Goal: Obtain resource: Acquire a specific non-purchased item like information or template

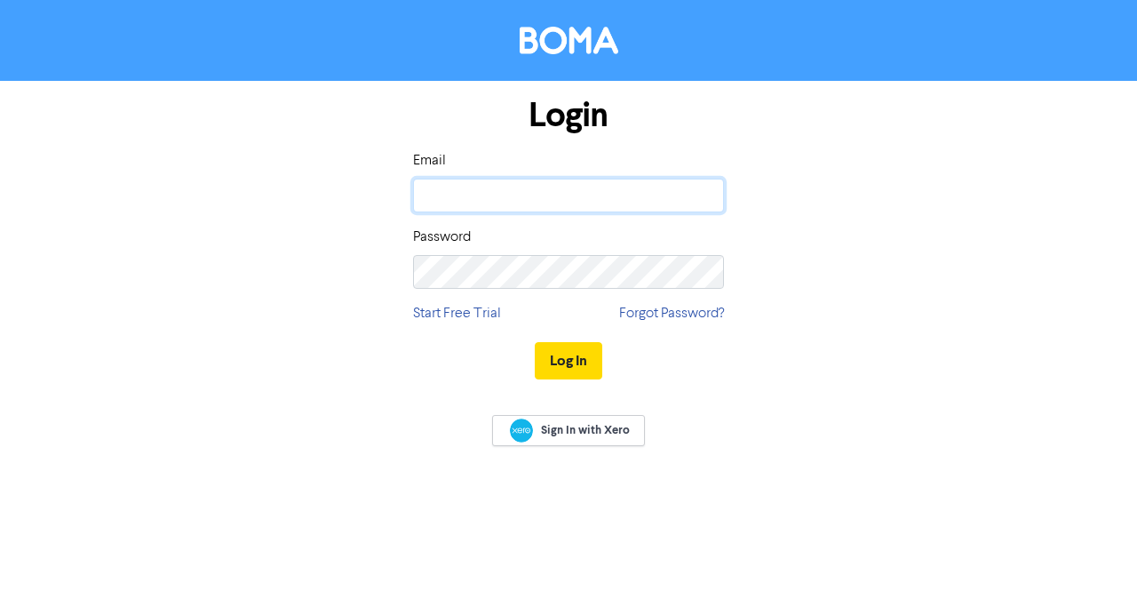
drag, startPoint x: 0, startPoint y: 0, endPoint x: 554, endPoint y: 203, distance: 589.7
click at [554, 203] on input "email" at bounding box center [568, 196] width 311 height 34
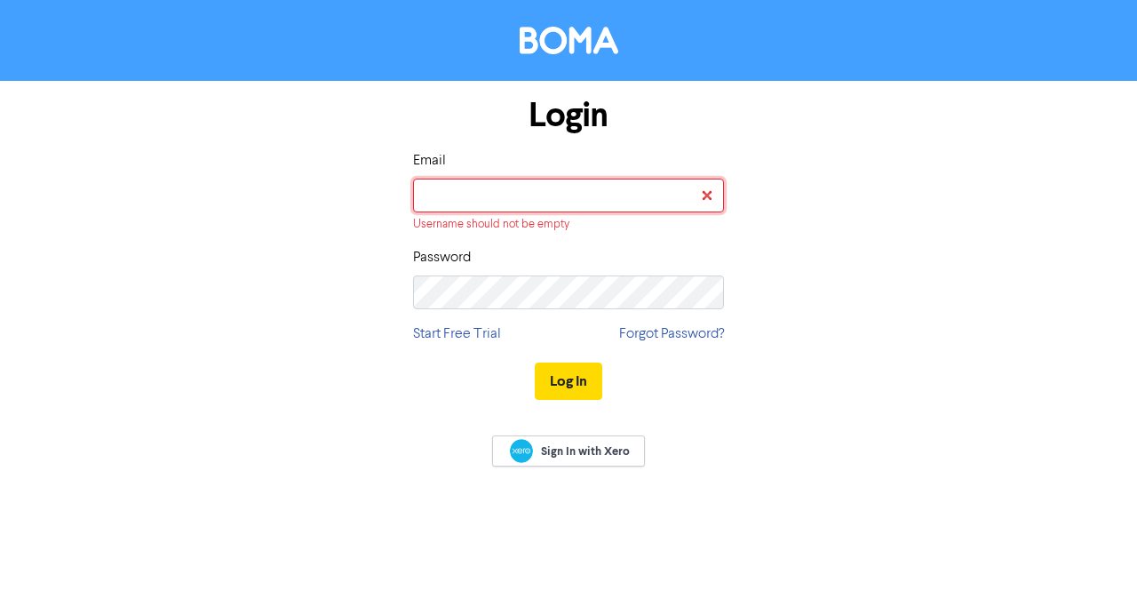
type input "[EMAIL_ADDRESS][DOMAIN_NAME]"
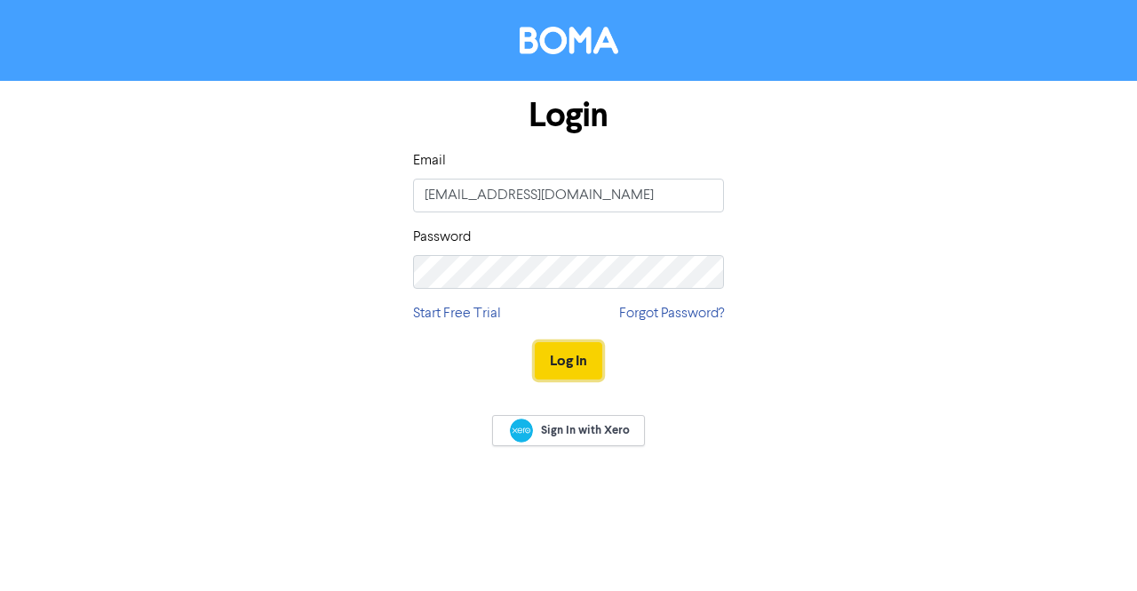
click at [556, 358] on button "Log In" at bounding box center [569, 360] width 68 height 37
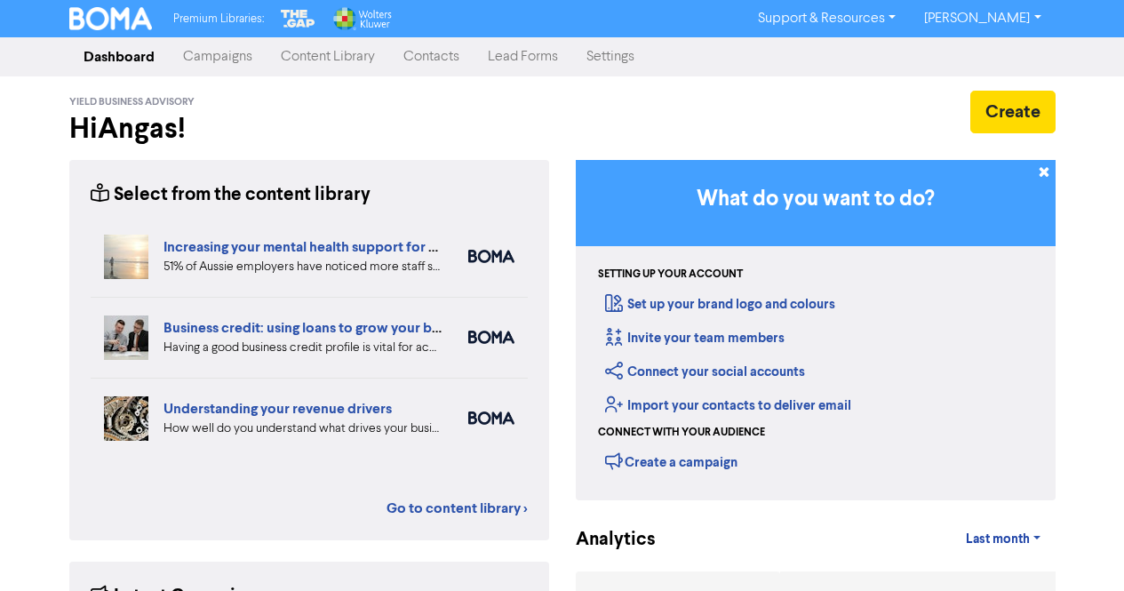
click at [321, 64] on link "Content Library" at bounding box center [328, 57] width 123 height 36
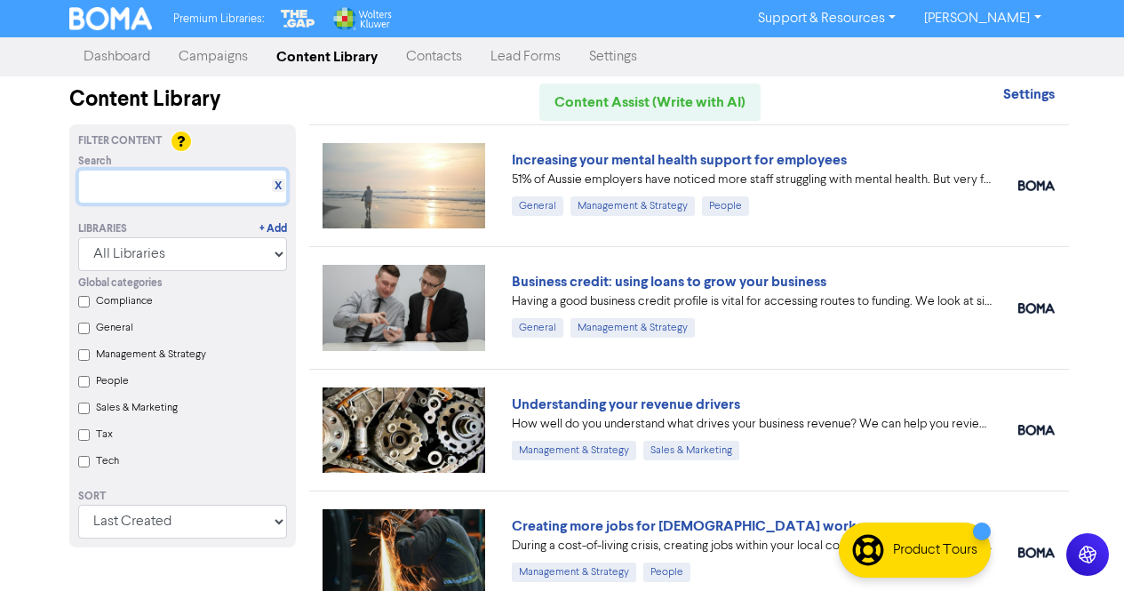
paste input "How to claim tax deductible expenses as an individual"
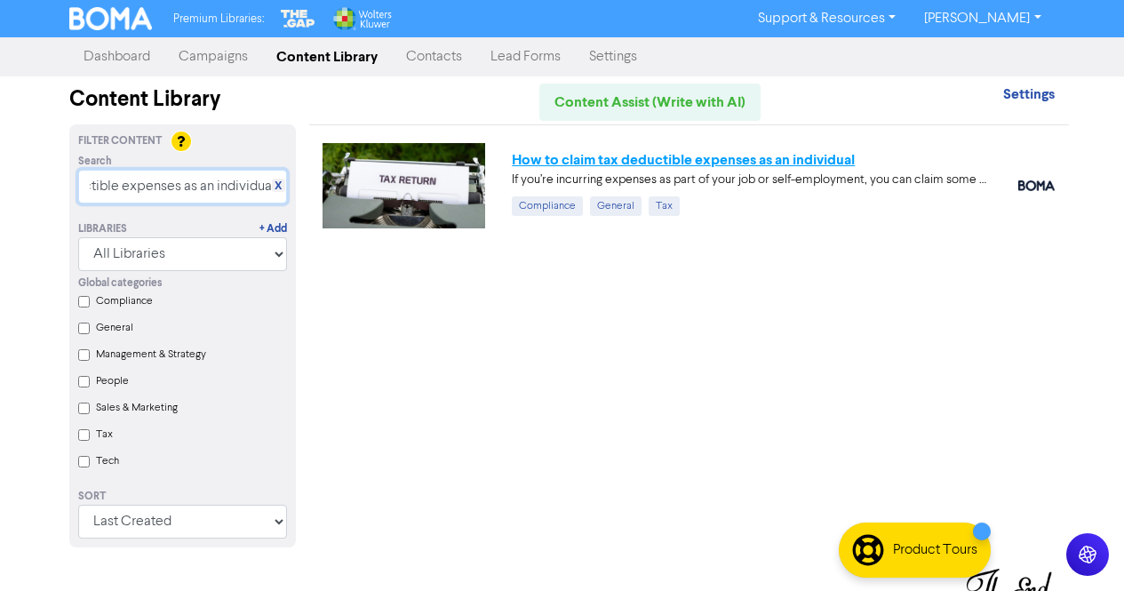
type input "How to claim tax deductible expenses as an individual"
click at [719, 157] on link "How to claim tax deductible expenses as an individual" at bounding box center [683, 160] width 343 height 18
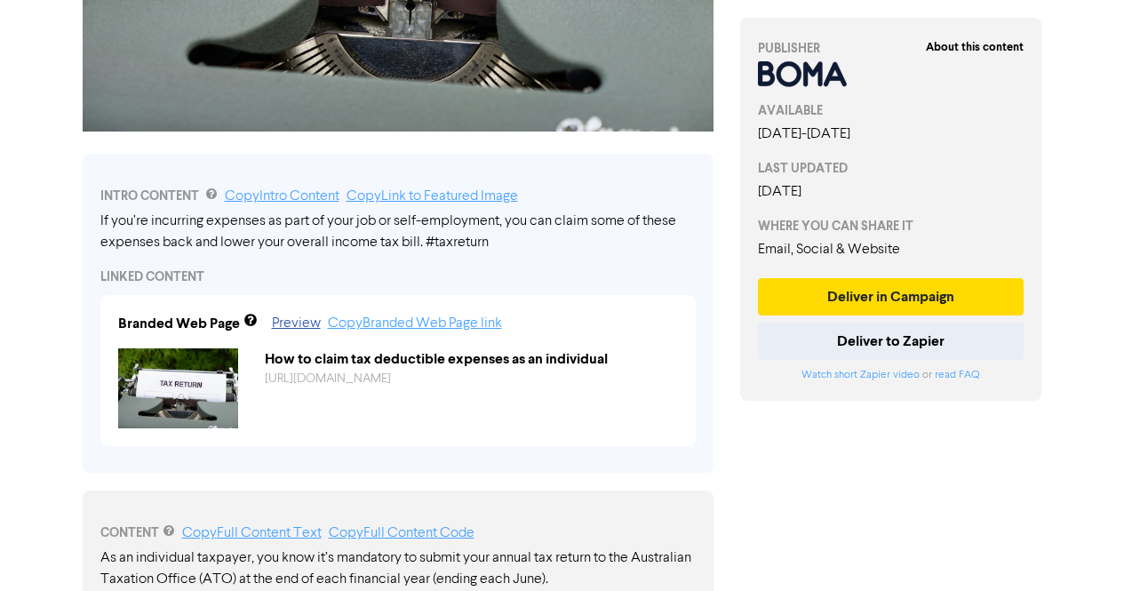
scroll to position [482, 0]
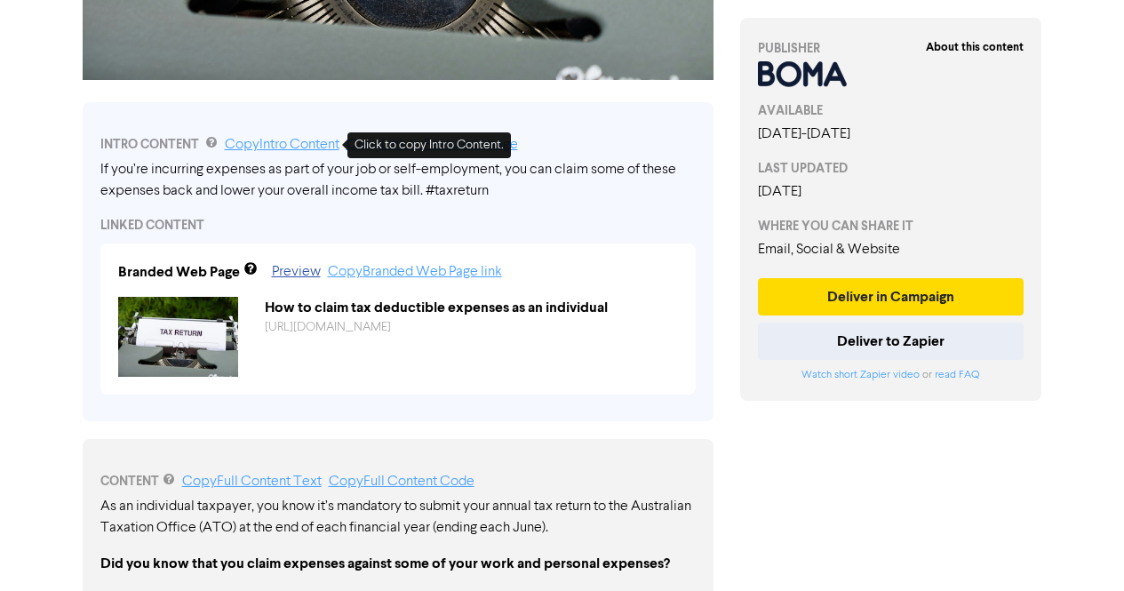
click at [314, 147] on link "Copy Intro Content" at bounding box center [282, 145] width 115 height 14
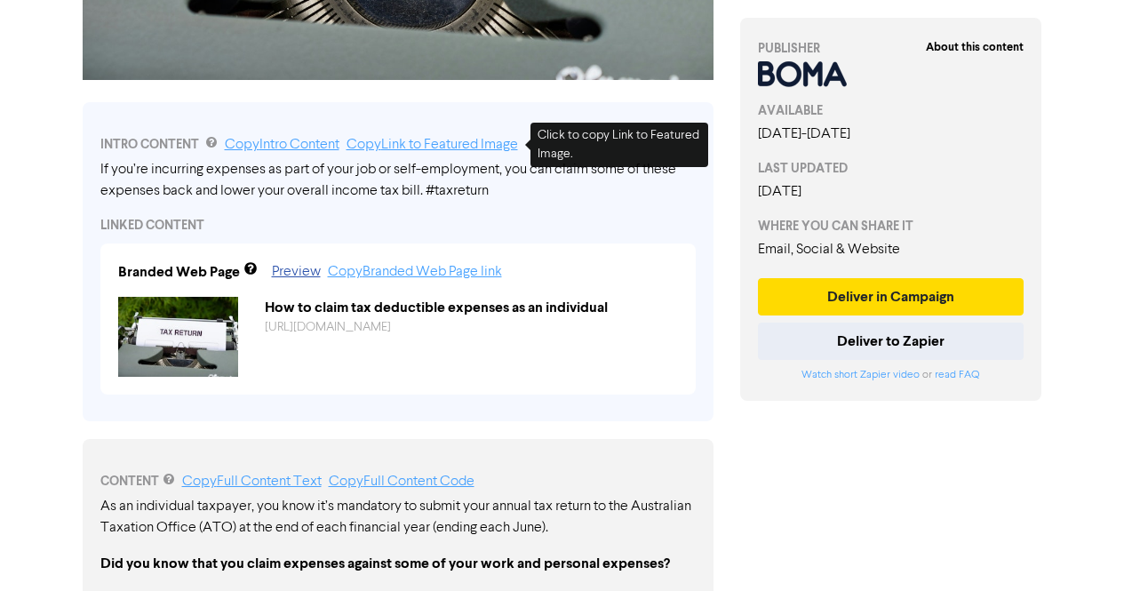
click at [398, 148] on link "Copy Link to Featured Image" at bounding box center [432, 145] width 171 height 14
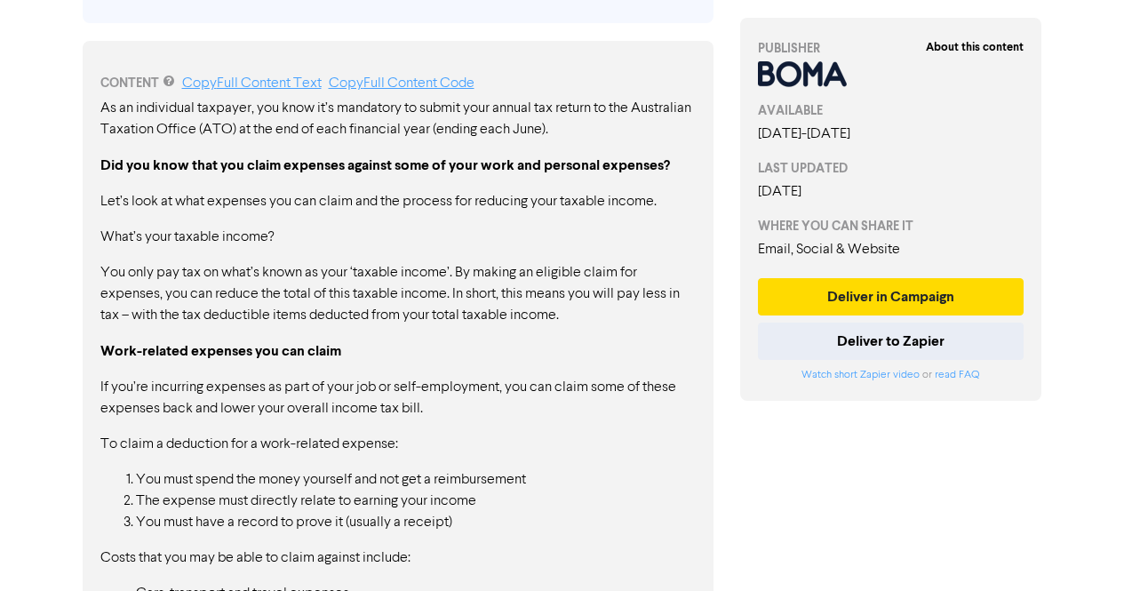
scroll to position [880, 0]
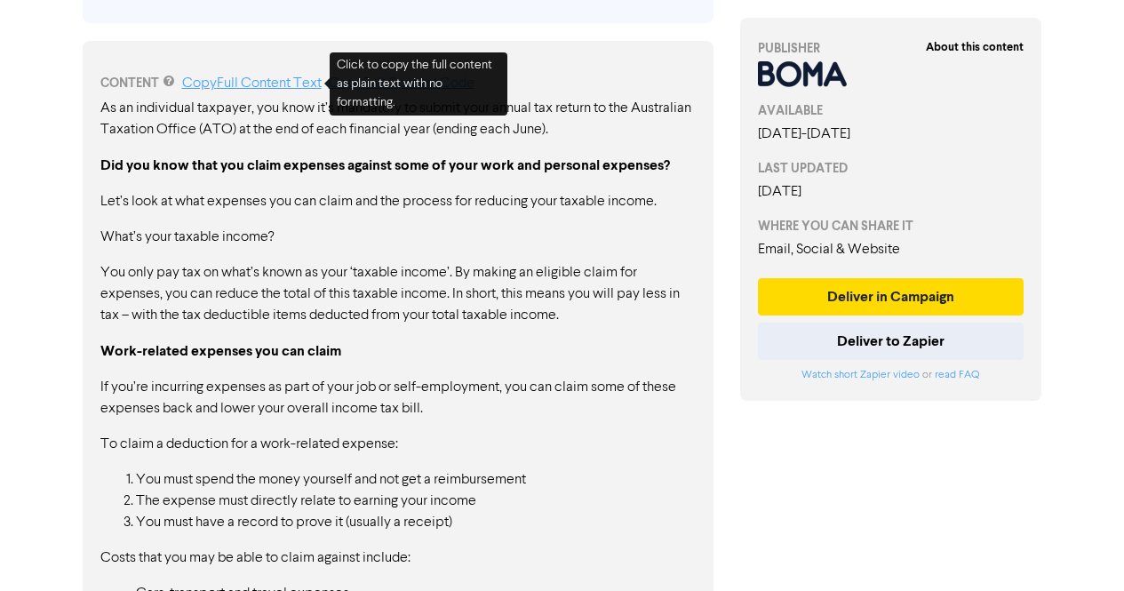
click at [286, 82] on link "Copy Full Content Text" at bounding box center [251, 83] width 139 height 14
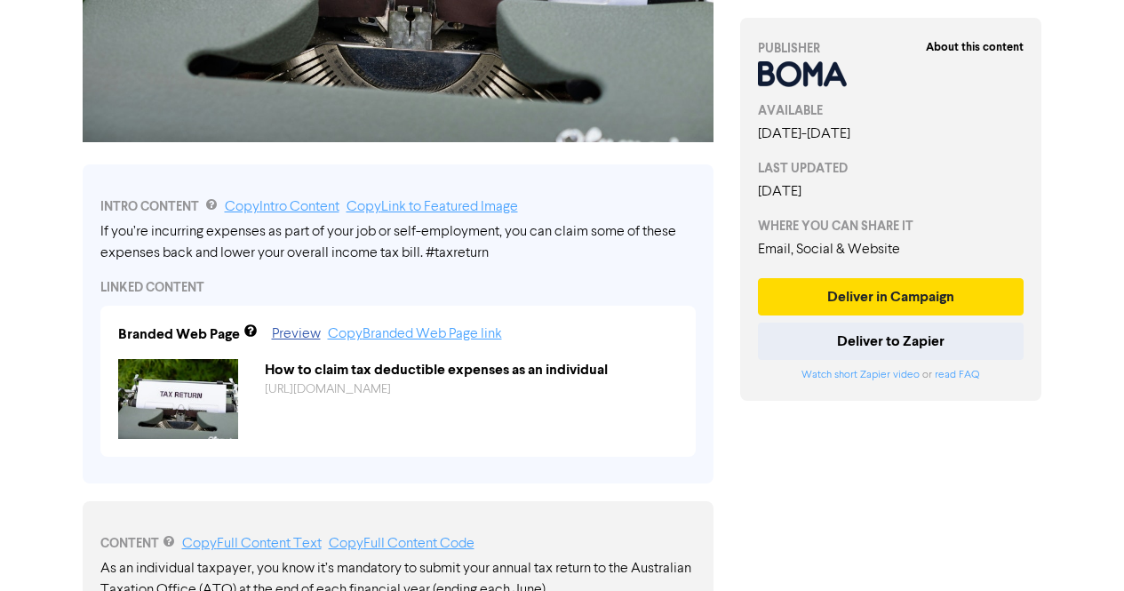
scroll to position [0, 0]
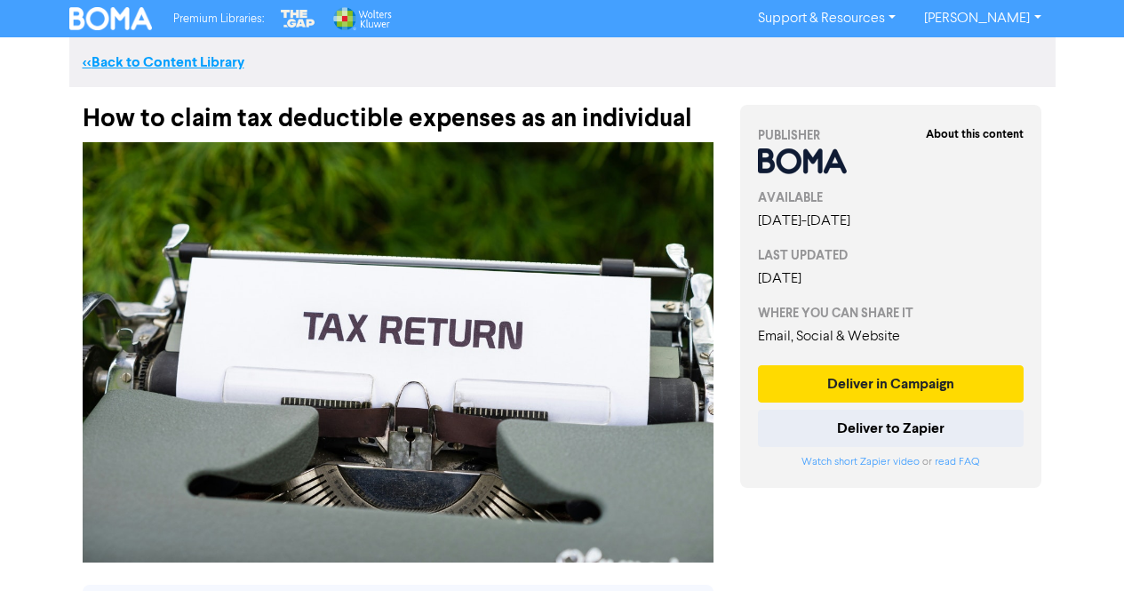
click at [123, 65] on link "<< Back to Content Library" at bounding box center [164, 62] width 162 height 18
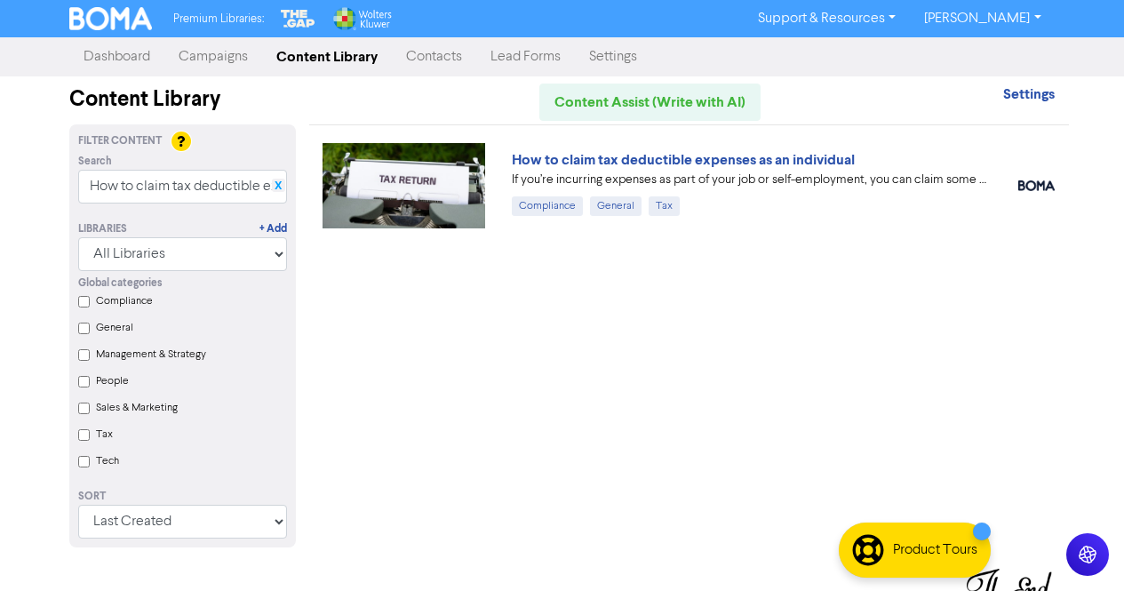
click at [280, 187] on link "X" at bounding box center [278, 185] width 7 height 13
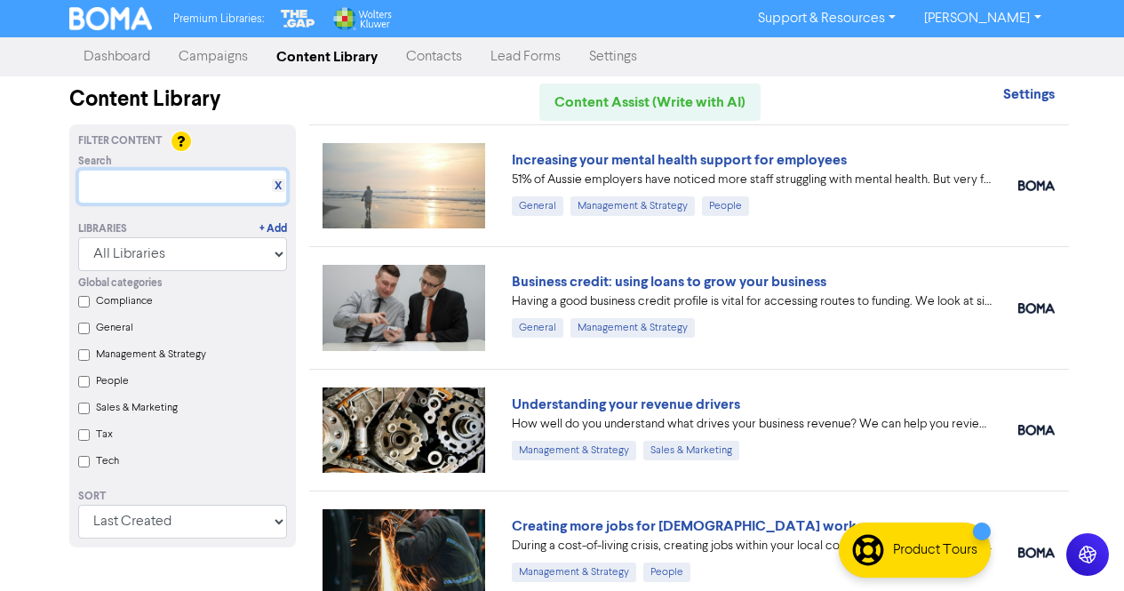
paste input "- Your BAS refunds are under scrutiny after ATO extends notification period"
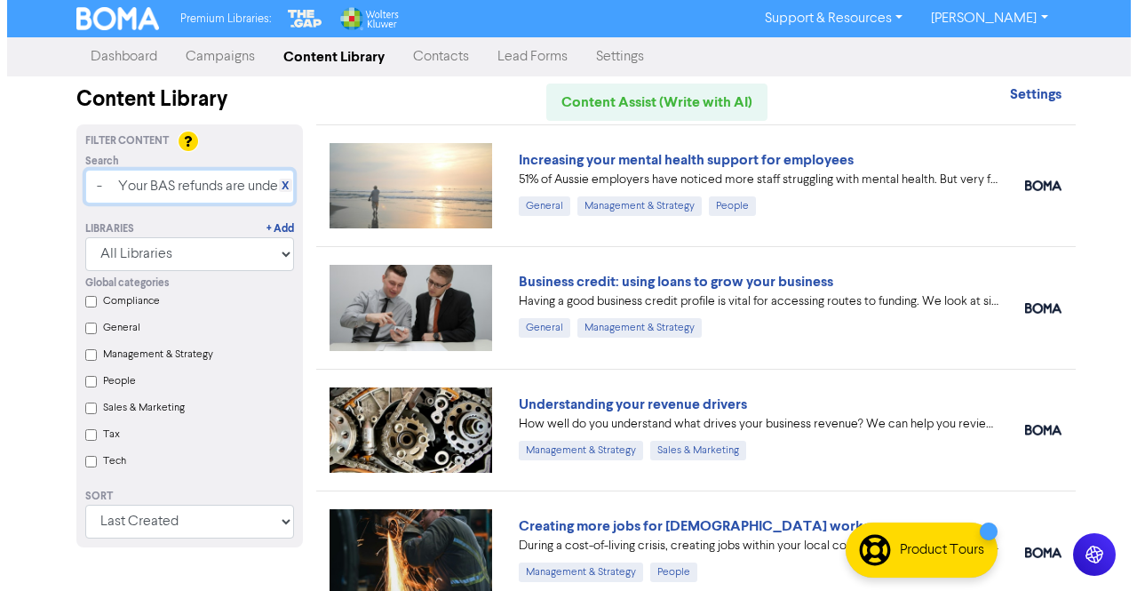
scroll to position [0, 290]
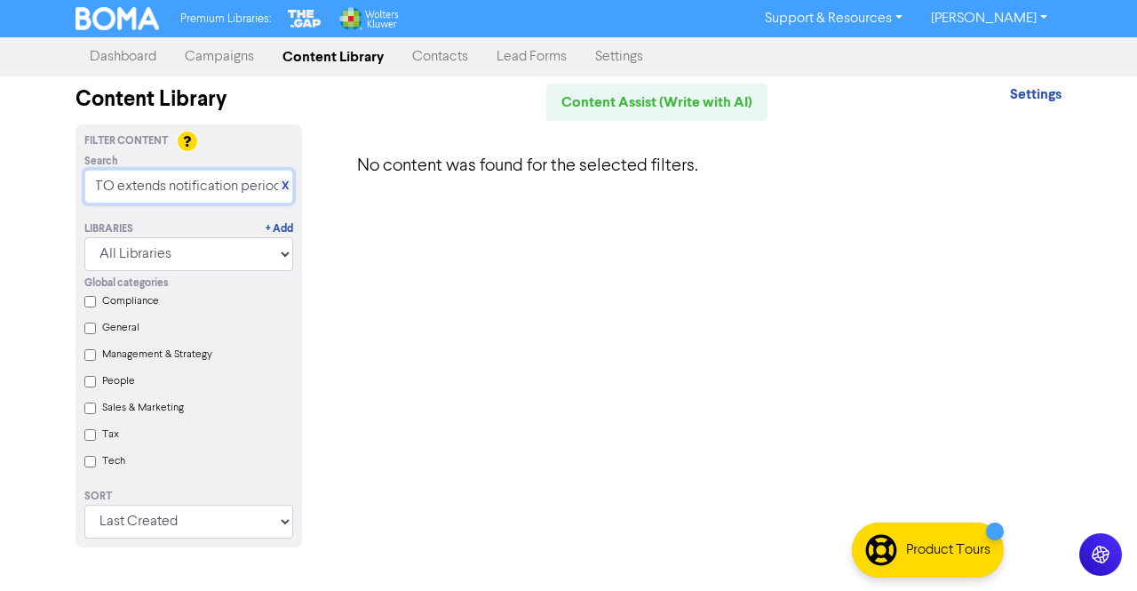
drag, startPoint x: 117, startPoint y: 188, endPoint x: 480, endPoint y: 202, distance: 362.7
click at [480, 202] on div "Filter Content Search X - Your BAS refunds are under scrutiny after ATO extends…" at bounding box center [568, 346] width 1013 height 444
drag, startPoint x: 109, startPoint y: 187, endPoint x: 351, endPoint y: 198, distance: 241.9
click at [351, 198] on div "Filter Content Search X - Your BAS refunds are under scrutiny after ATO Librari…" at bounding box center [568, 346] width 1013 height 444
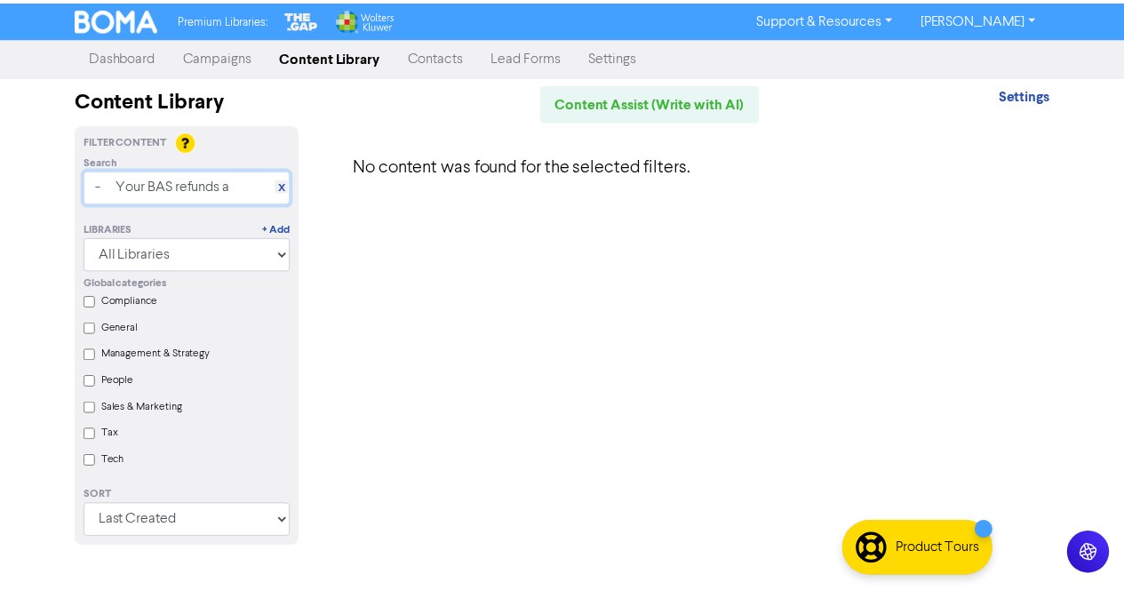
scroll to position [0, 0]
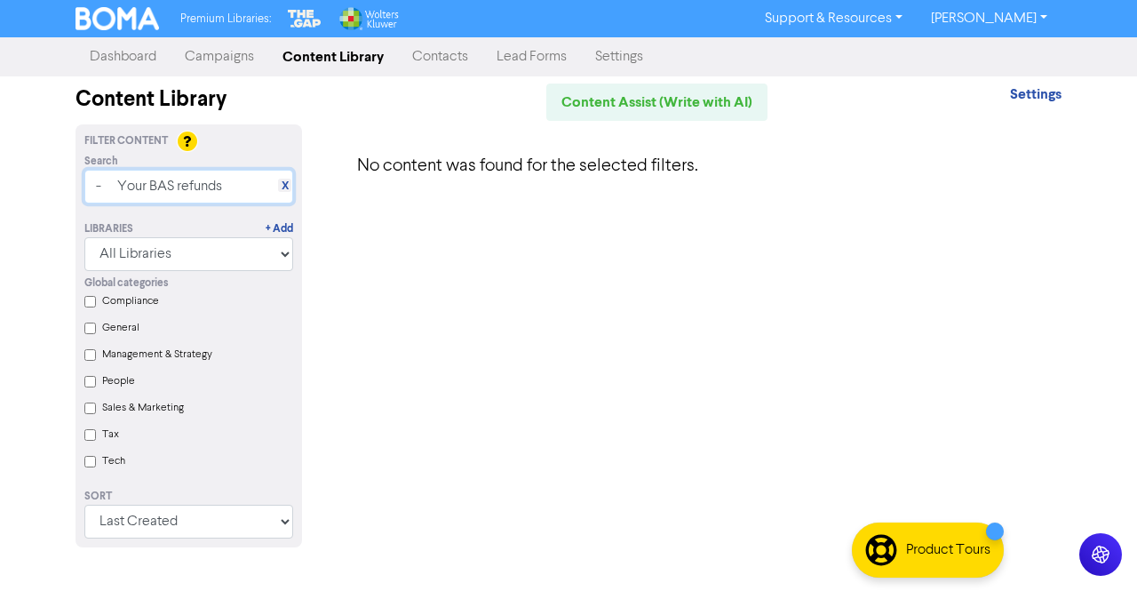
click at [119, 185] on input "- Your BAS refunds" at bounding box center [188, 187] width 209 height 34
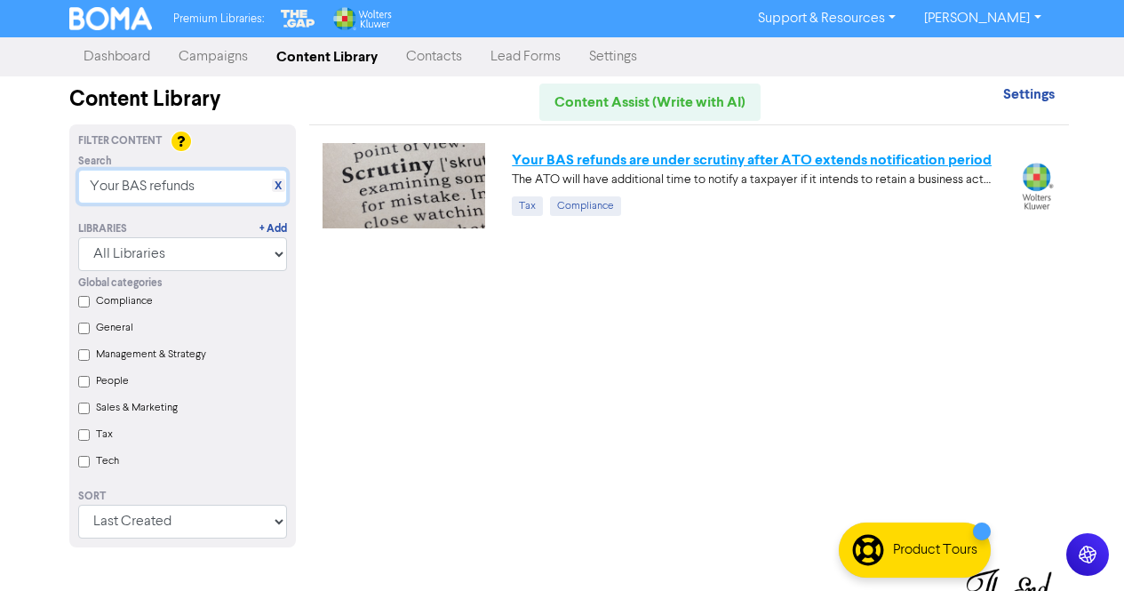
type input "Your BAS refunds"
click at [647, 161] on link "Your BAS refunds are under scrutiny after ATO extends notification period" at bounding box center [752, 160] width 480 height 18
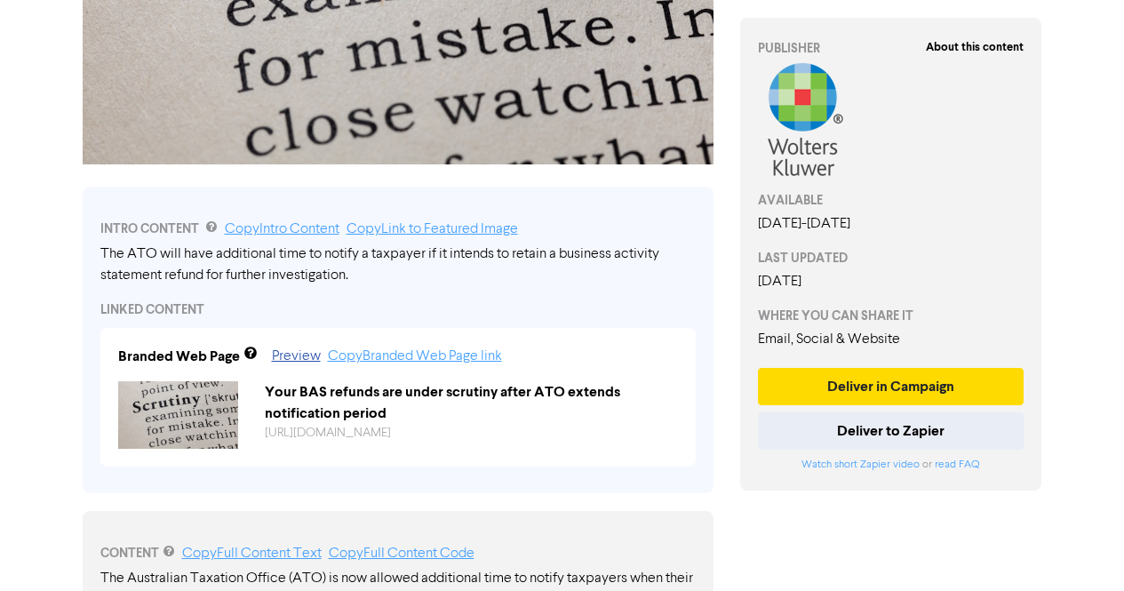
scroll to position [378, 0]
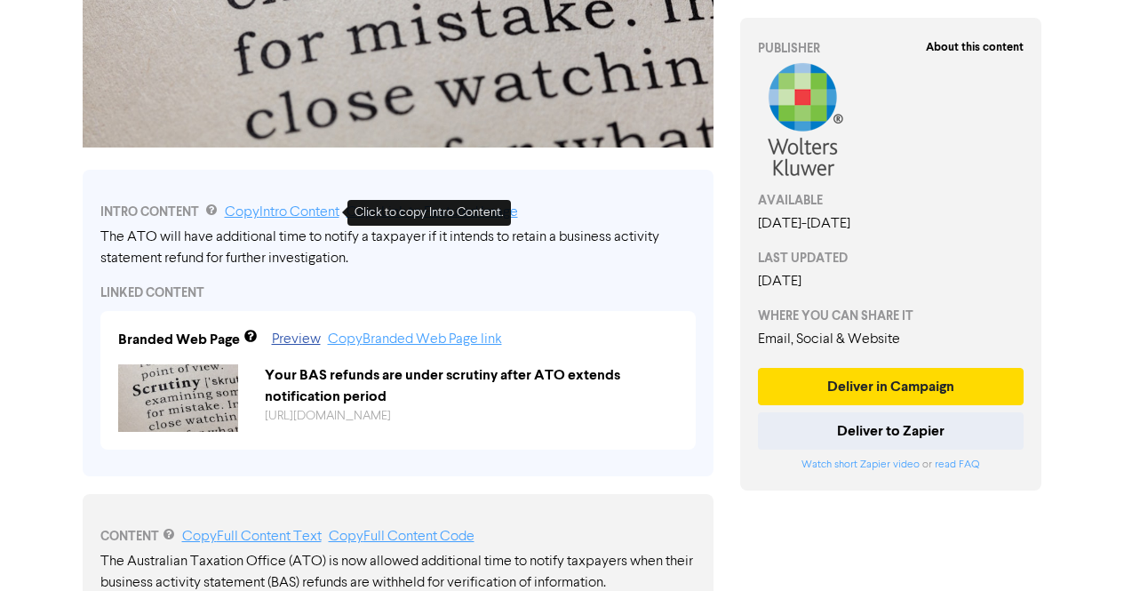
click at [309, 217] on link "Copy Intro Content" at bounding box center [282, 212] width 115 height 14
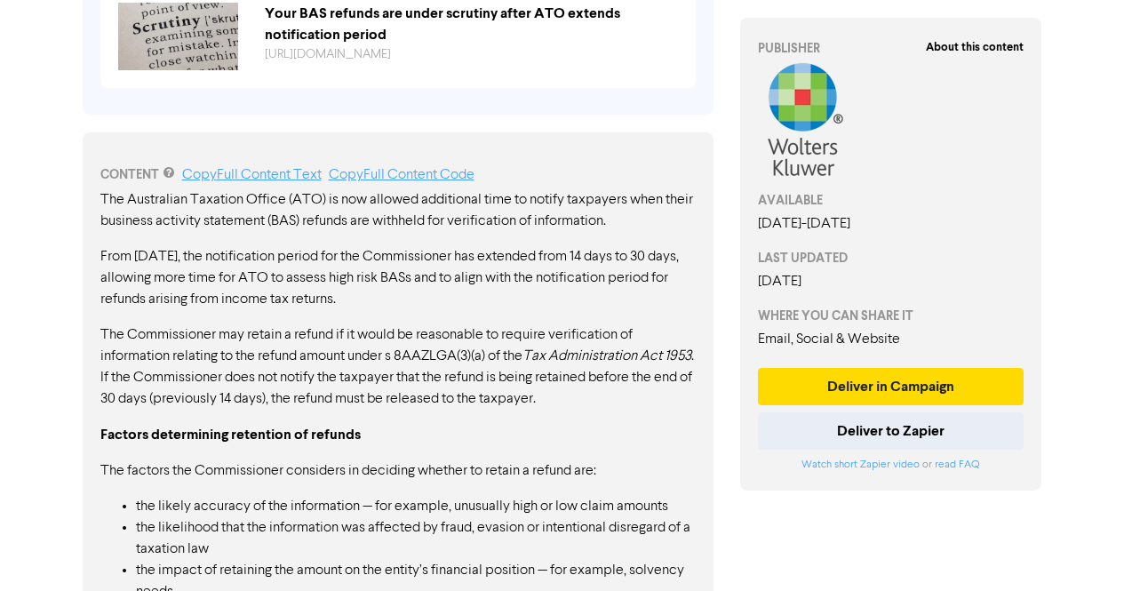
scroll to position [737, 0]
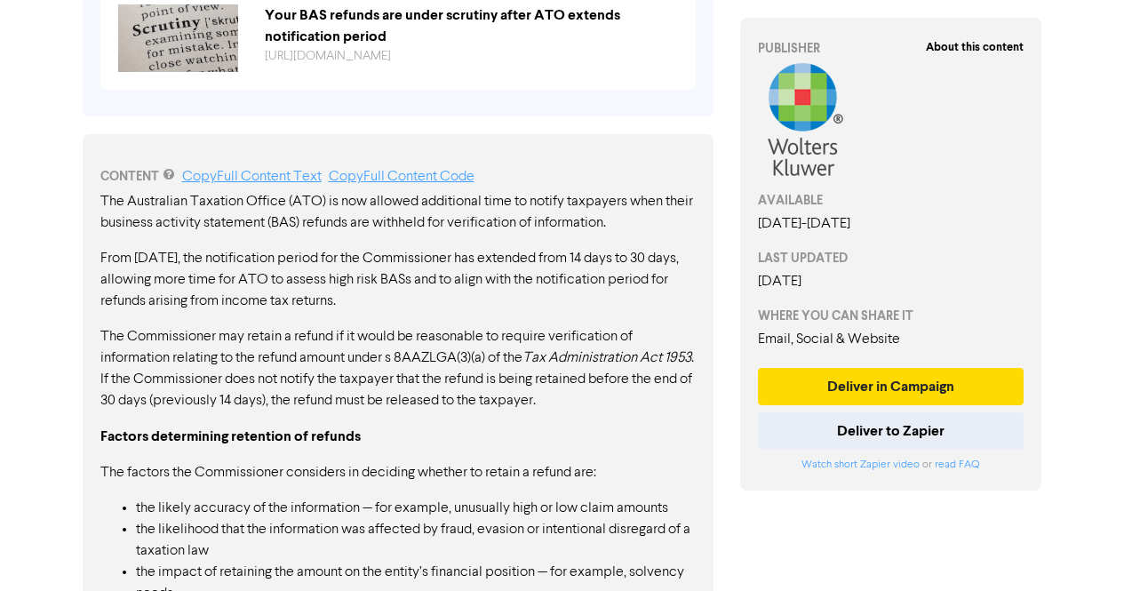
drag, startPoint x: 363, startPoint y: 310, endPoint x: 98, endPoint y: 211, distance: 283.4
click at [98, 211] on div "CONTENT Copy Full Content Text Copy Full Content Code The Australian Taxation O…" at bounding box center [398, 531] width 631 height 794
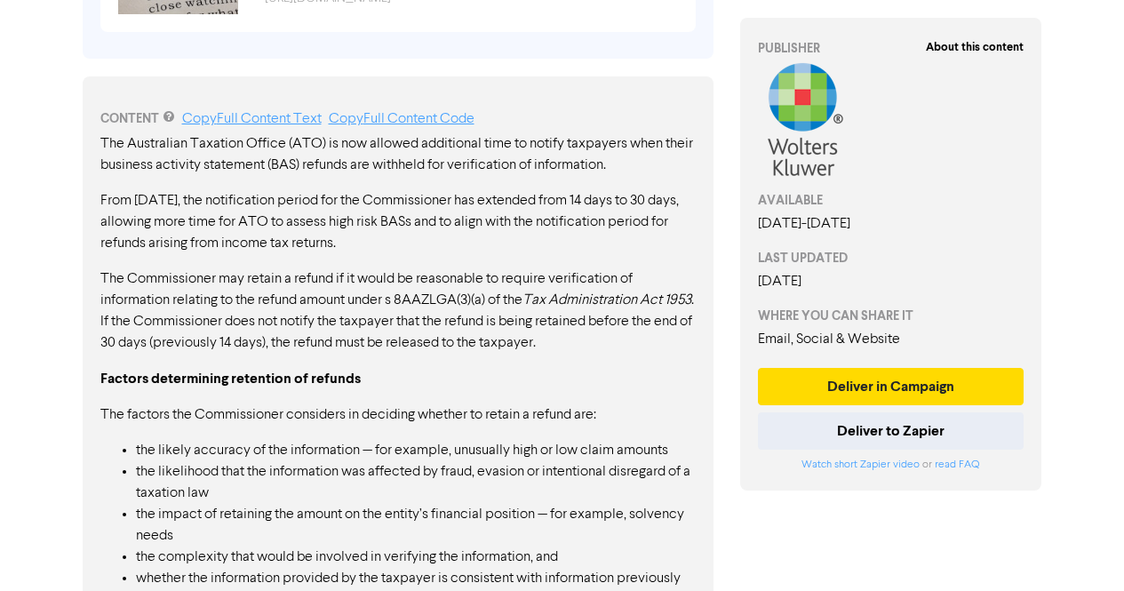
scroll to position [742, 0]
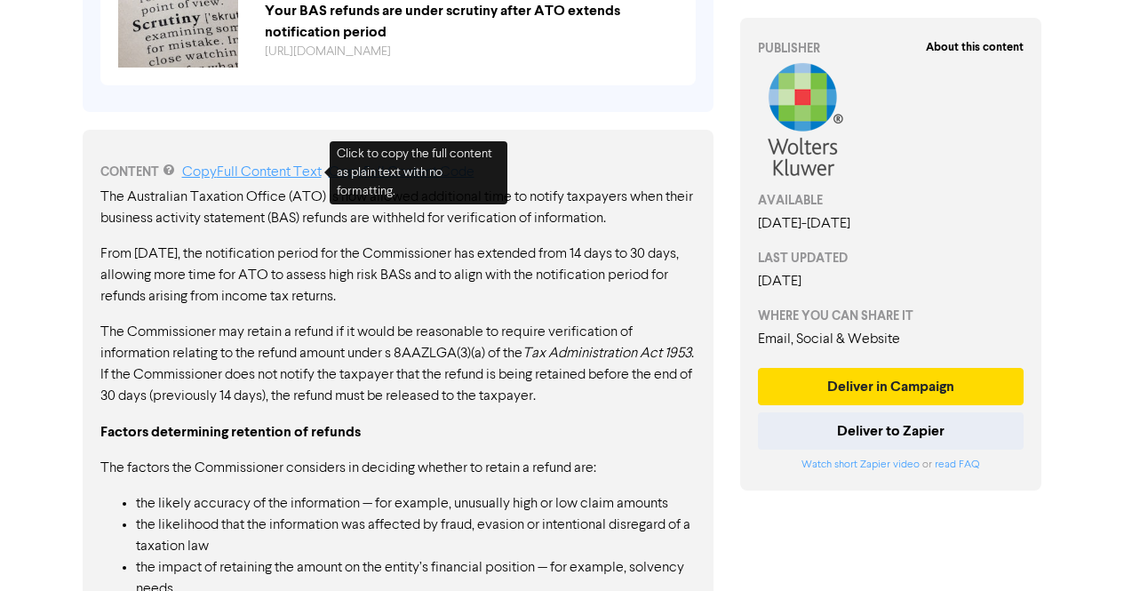
click at [291, 177] on link "Copy Full Content Text" at bounding box center [251, 172] width 139 height 14
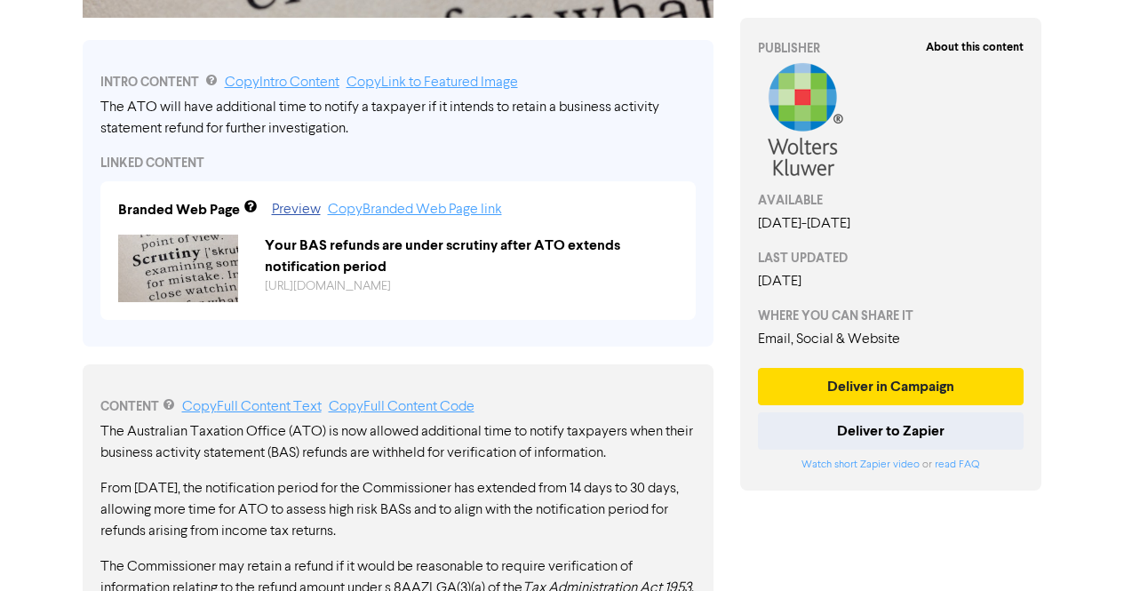
scroll to position [505, 0]
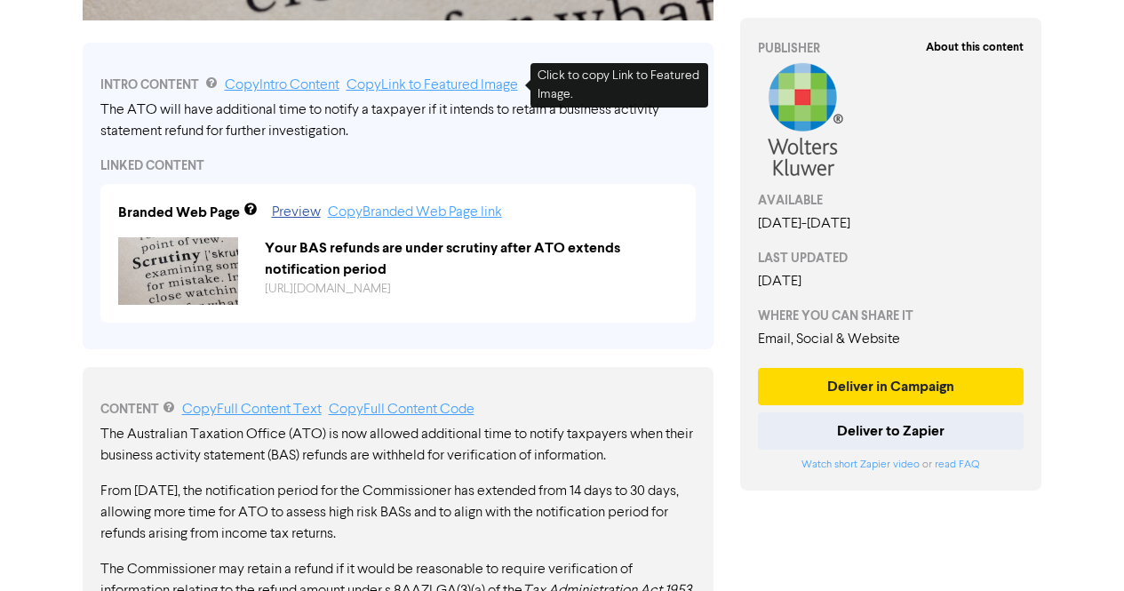
click at [433, 81] on link "Copy Link to Featured Image" at bounding box center [432, 85] width 171 height 14
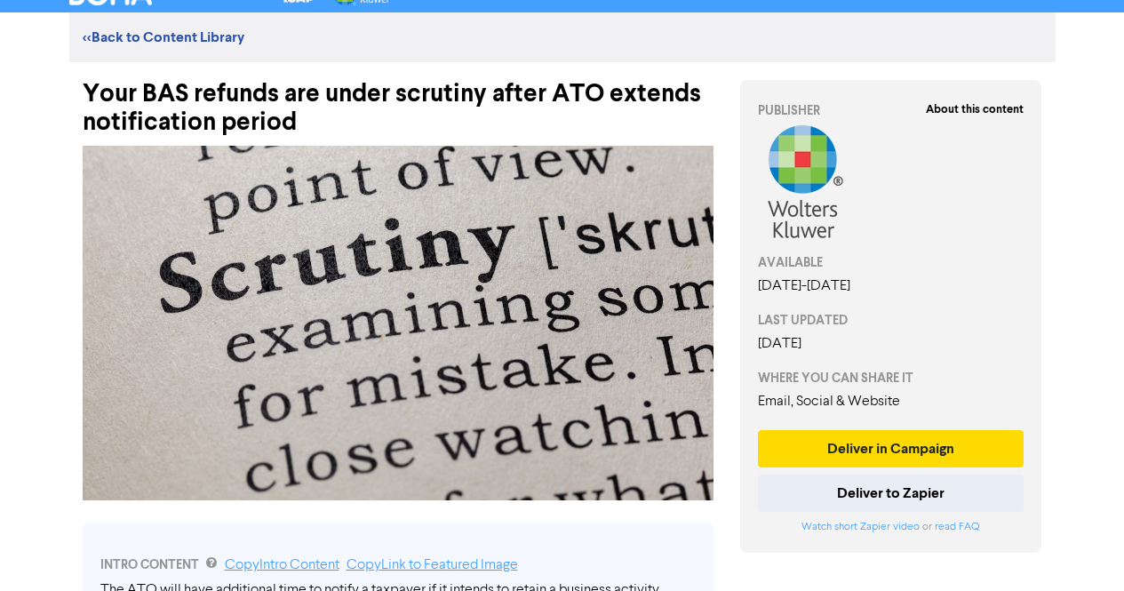
scroll to position [0, 0]
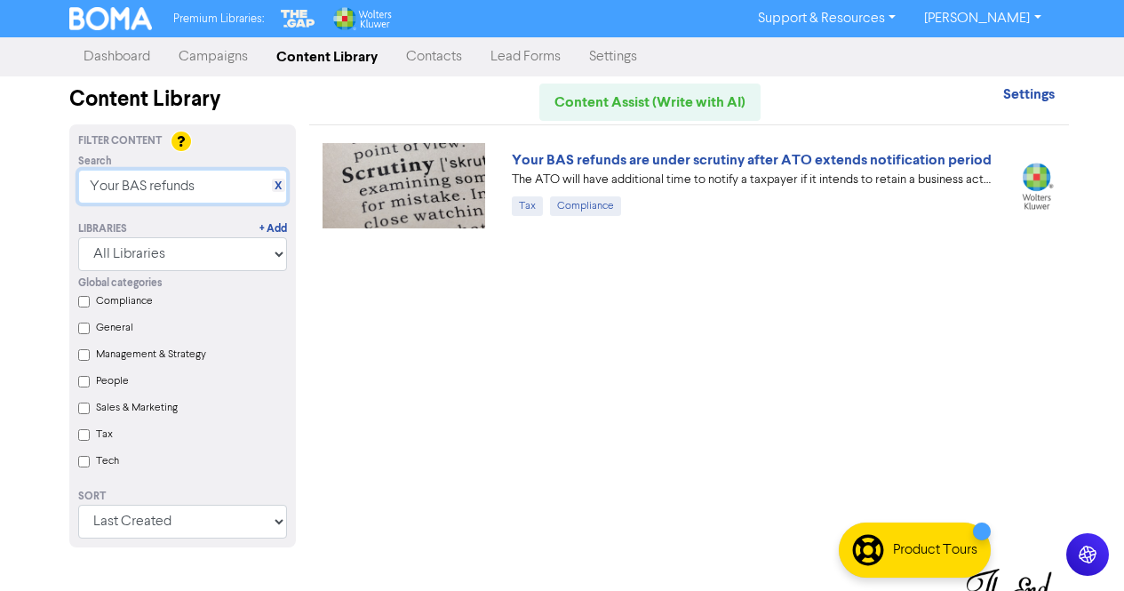
click at [89, 191] on input "Your BAS refunds" at bounding box center [182, 187] width 209 height 34
paste input "- ATO interest charges will no longer be deductible from [DATE]"
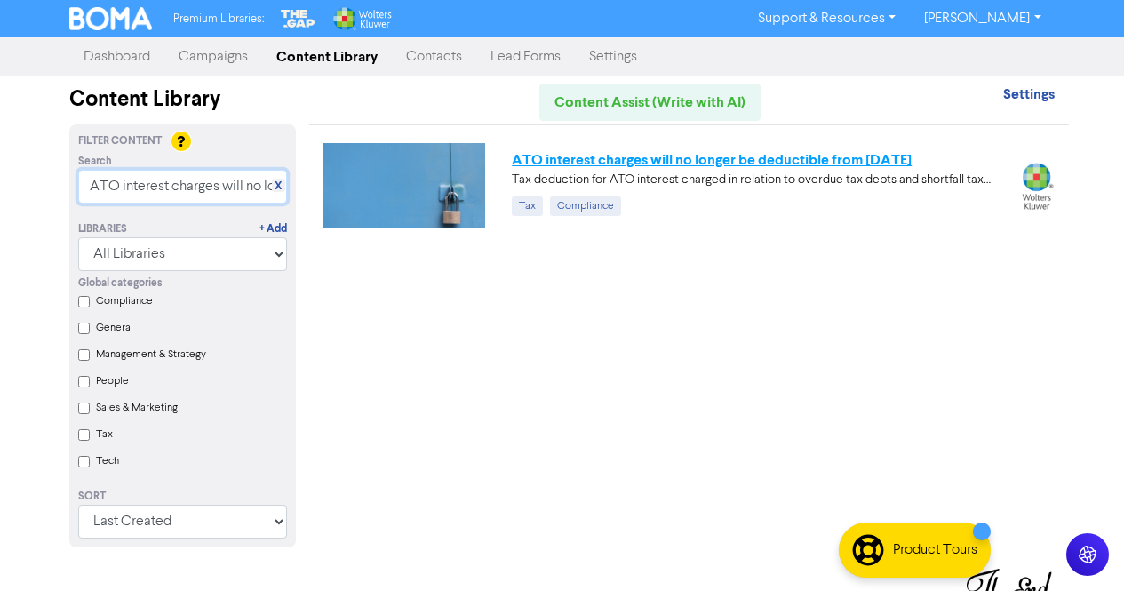
type input "ATO interest charges will no longer be deductible from [DATE]"
click at [734, 159] on link "ATO interest charges will no longer be deductible from [DATE]" at bounding box center [712, 160] width 400 height 18
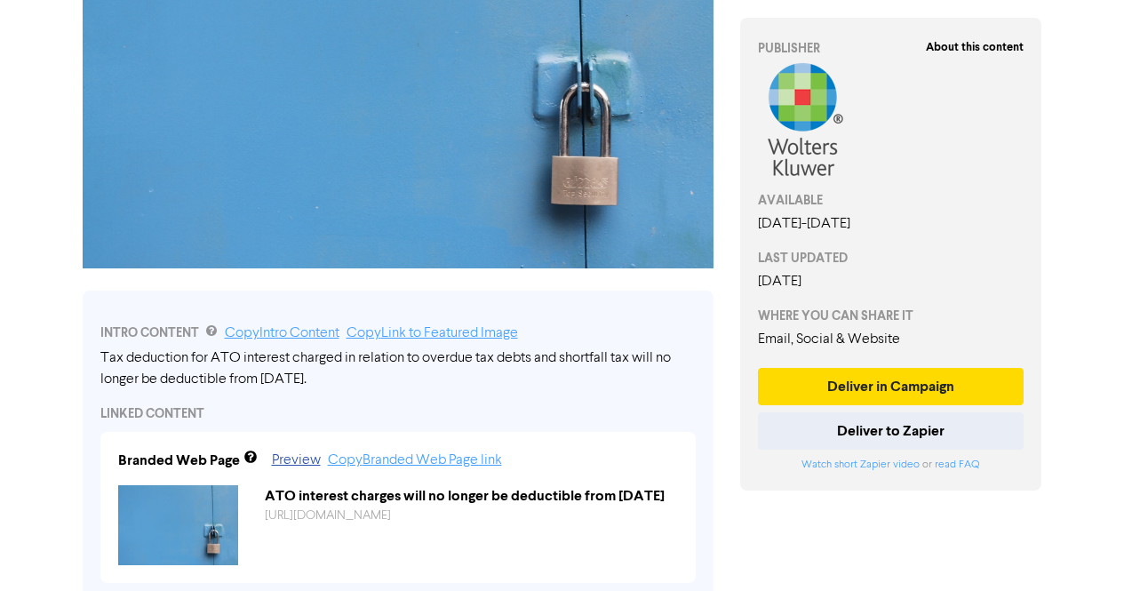
scroll to position [325, 0]
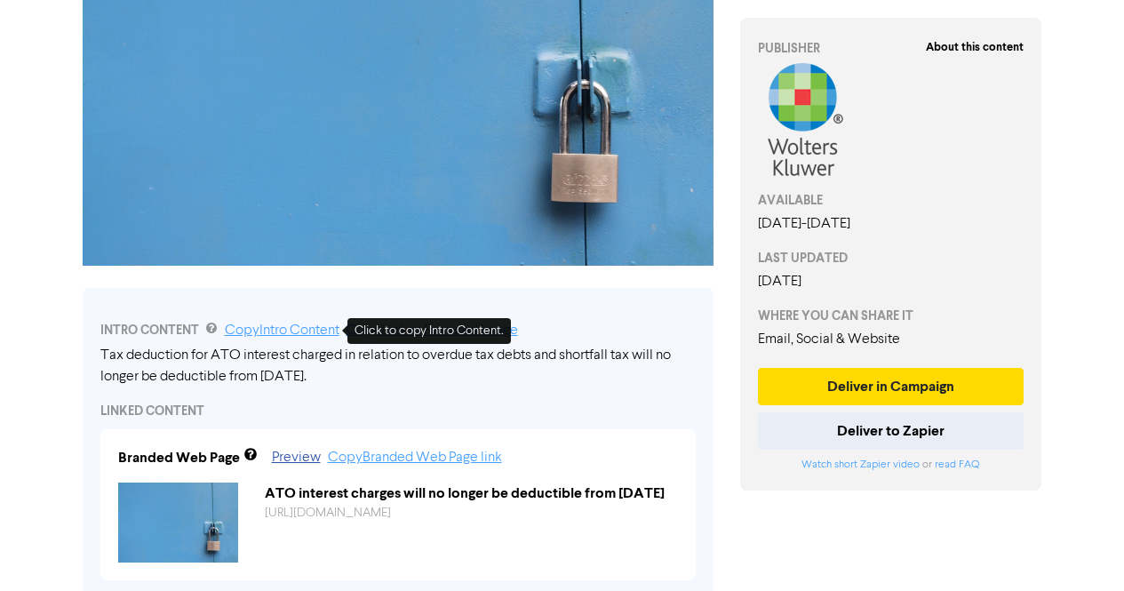
click at [302, 337] on link "Copy Intro Content" at bounding box center [282, 330] width 115 height 14
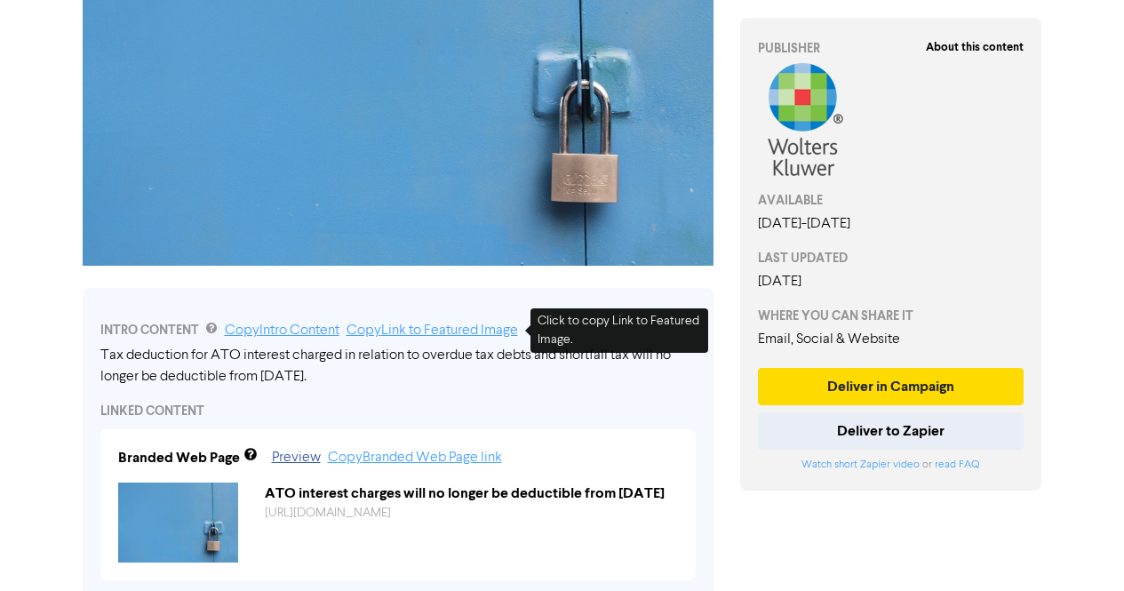
click at [459, 331] on link "Copy Link to Featured Image" at bounding box center [432, 330] width 171 height 14
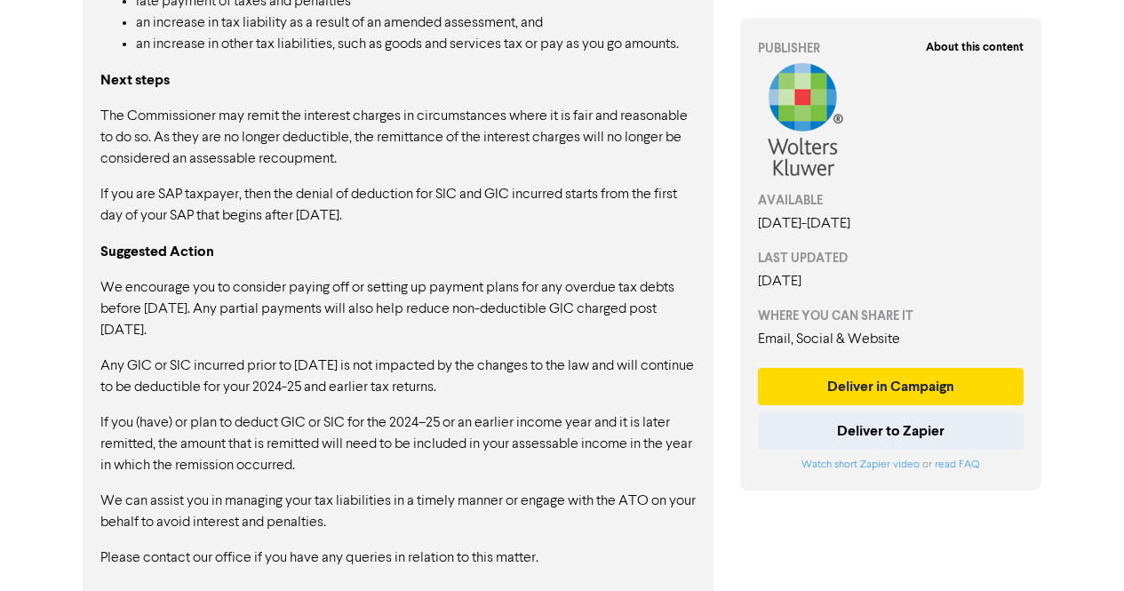
scroll to position [1353, 0]
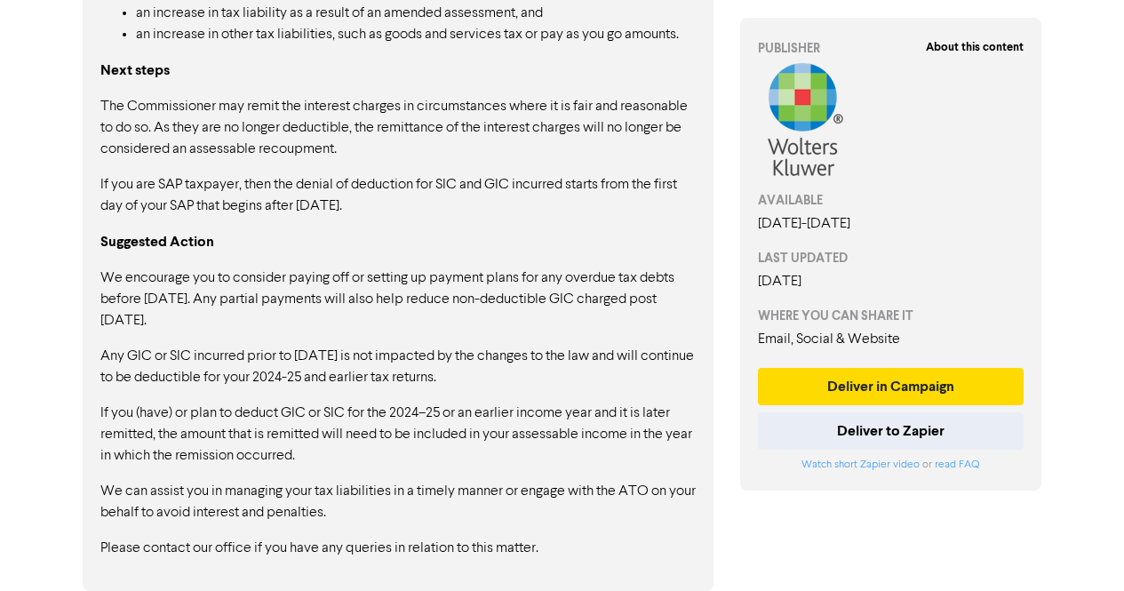
drag, startPoint x: 101, startPoint y: 269, endPoint x: 402, endPoint y: 372, distance: 318.3
click at [402, 372] on div "Amended legislation under ss 25-5 and 26-5 of the ITAA 1997 will deny deduction…" at bounding box center [397, 106] width 595 height 904
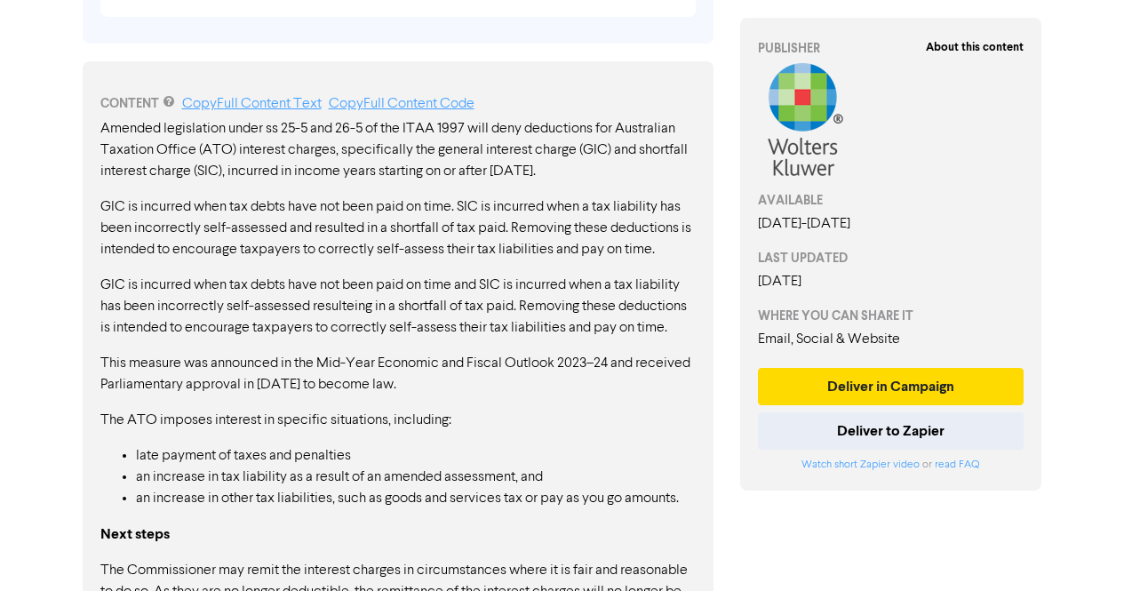
scroll to position [851, 0]
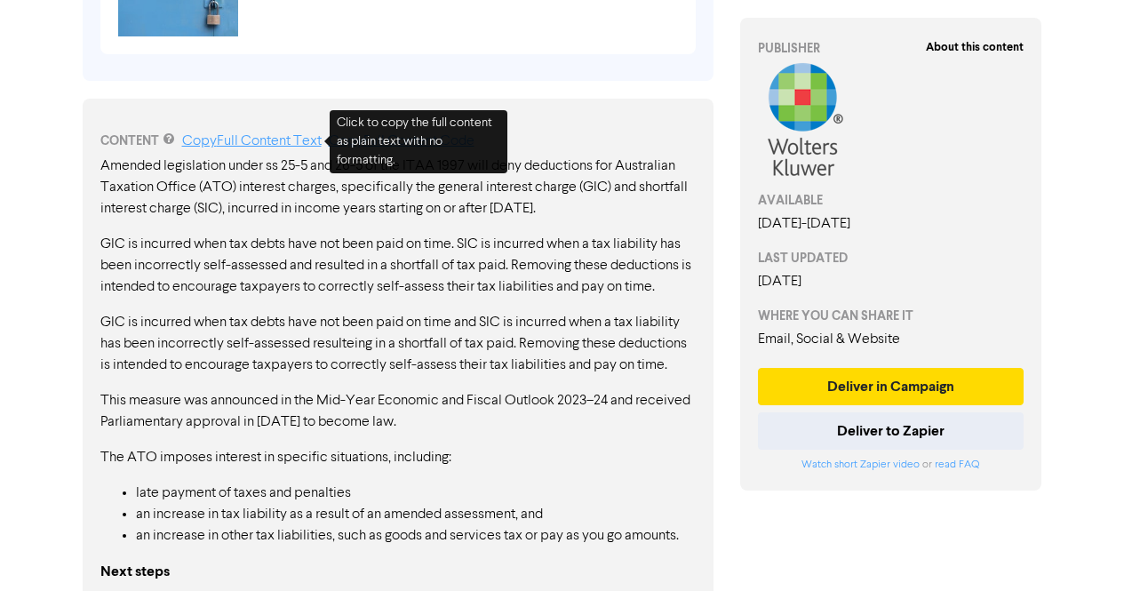
click at [280, 141] on link "Copy Full Content Text" at bounding box center [251, 141] width 139 height 14
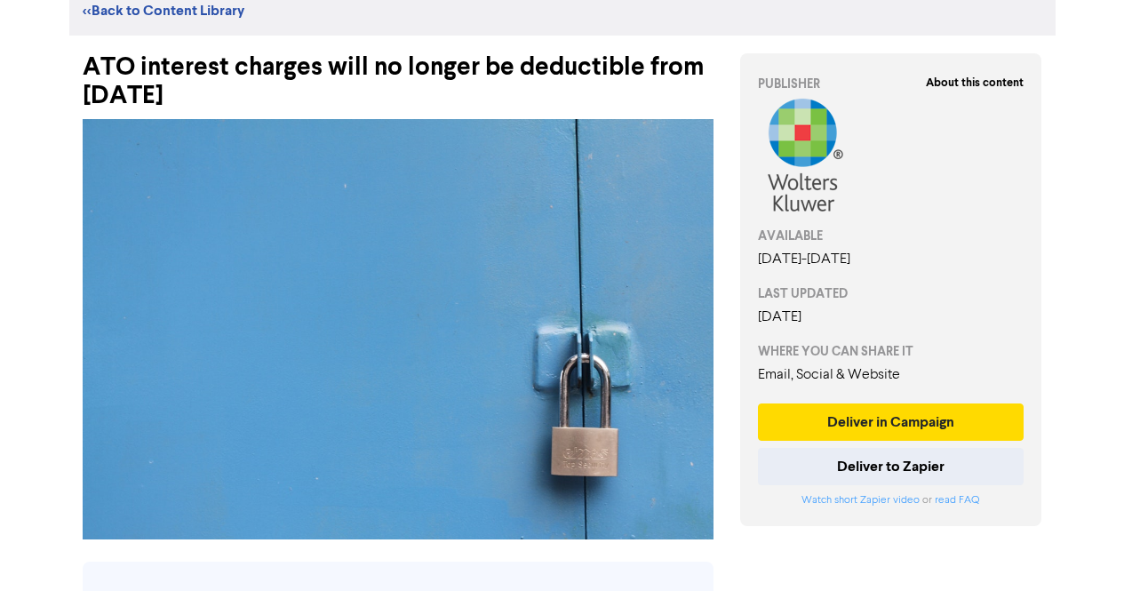
scroll to position [45, 0]
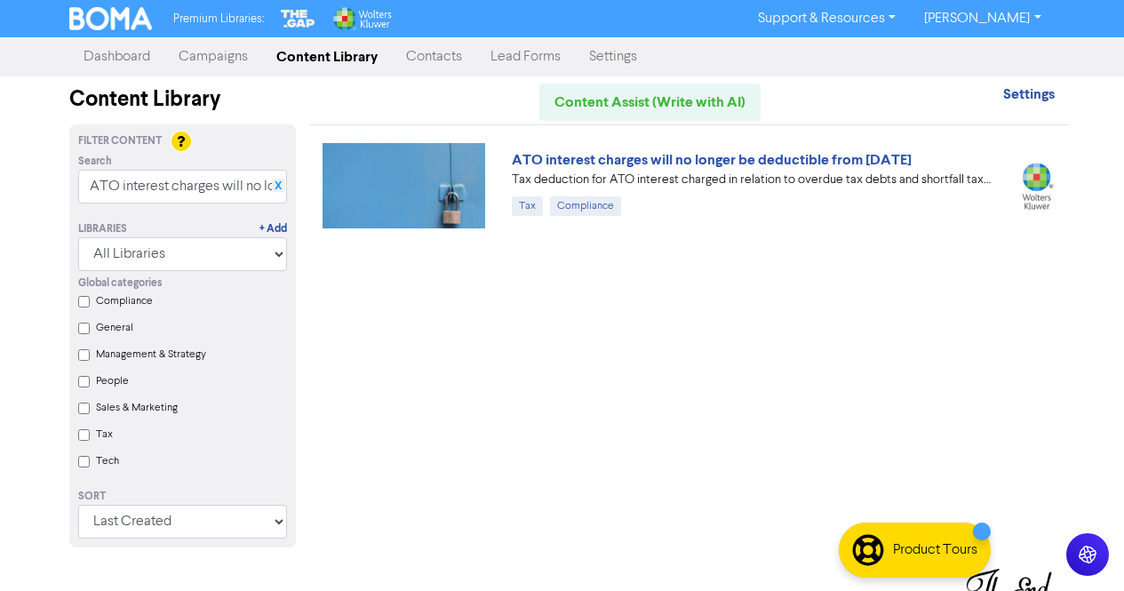
click at [279, 192] on link "X" at bounding box center [278, 185] width 7 height 13
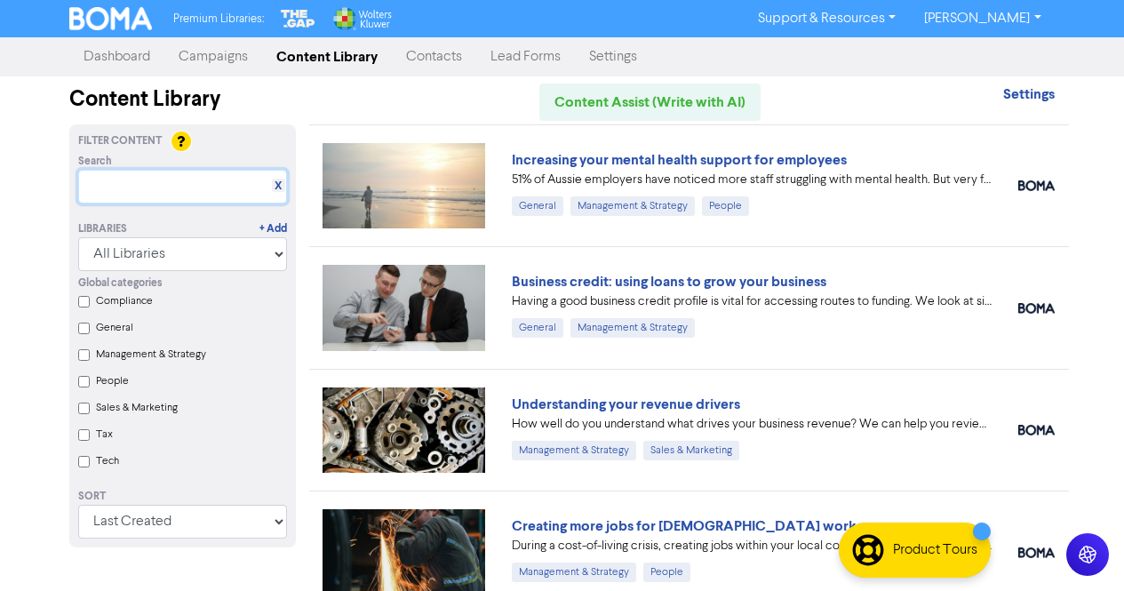
click at [123, 191] on input "text" at bounding box center [182, 187] width 209 height 34
paste input "- Changes in work from home deduction from [DATE]"
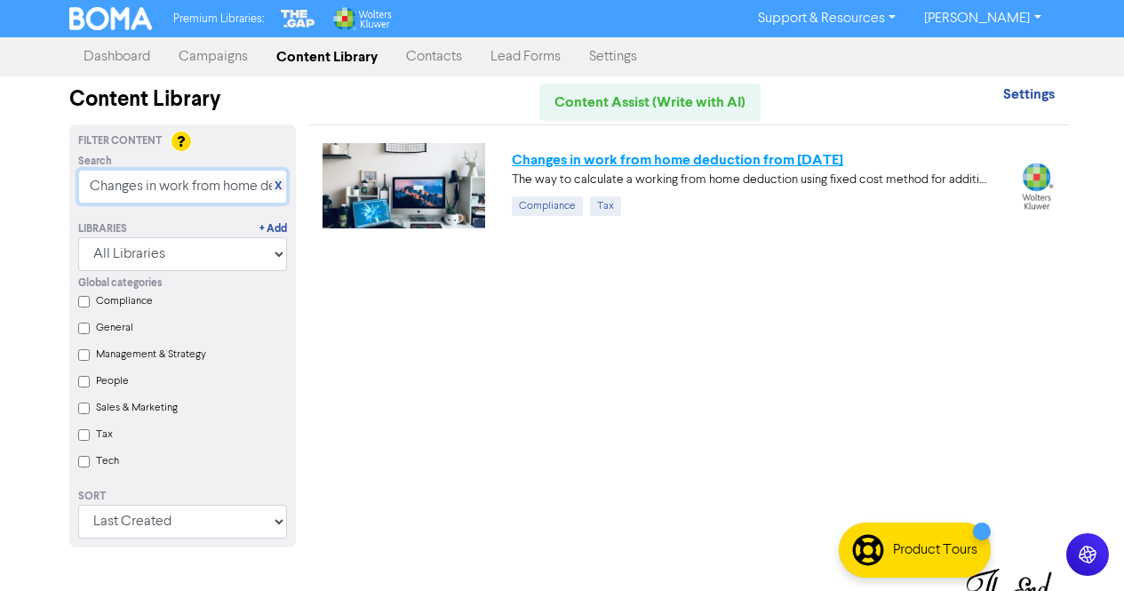
type input "Changes in work from home deduction from [DATE]"
click at [713, 162] on link "Changes in work from home deduction from [DATE]" at bounding box center [677, 160] width 331 height 18
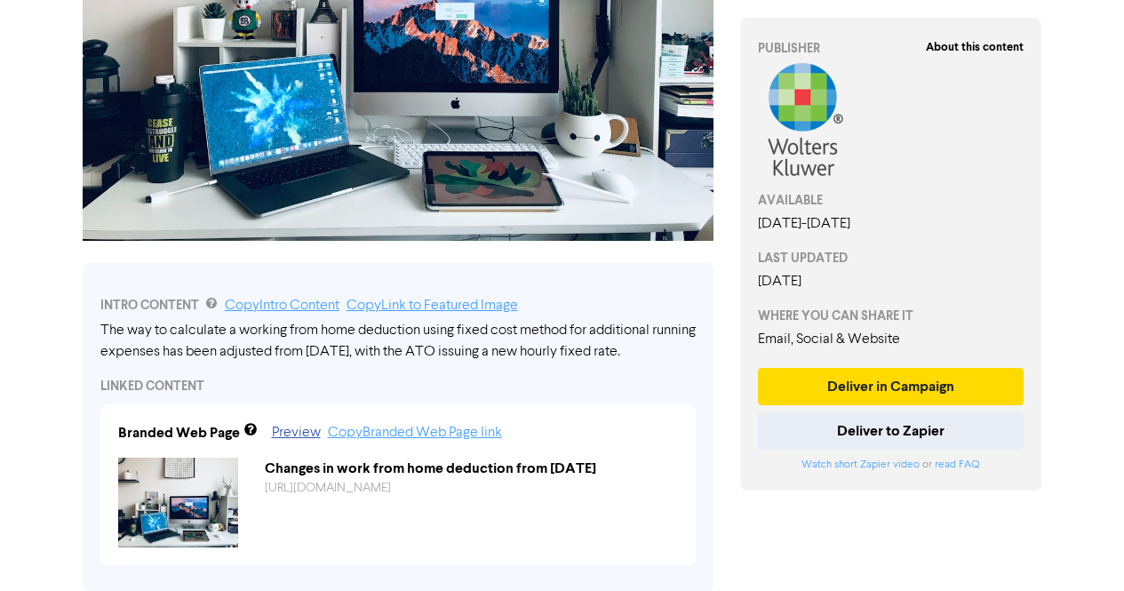
scroll to position [376, 0]
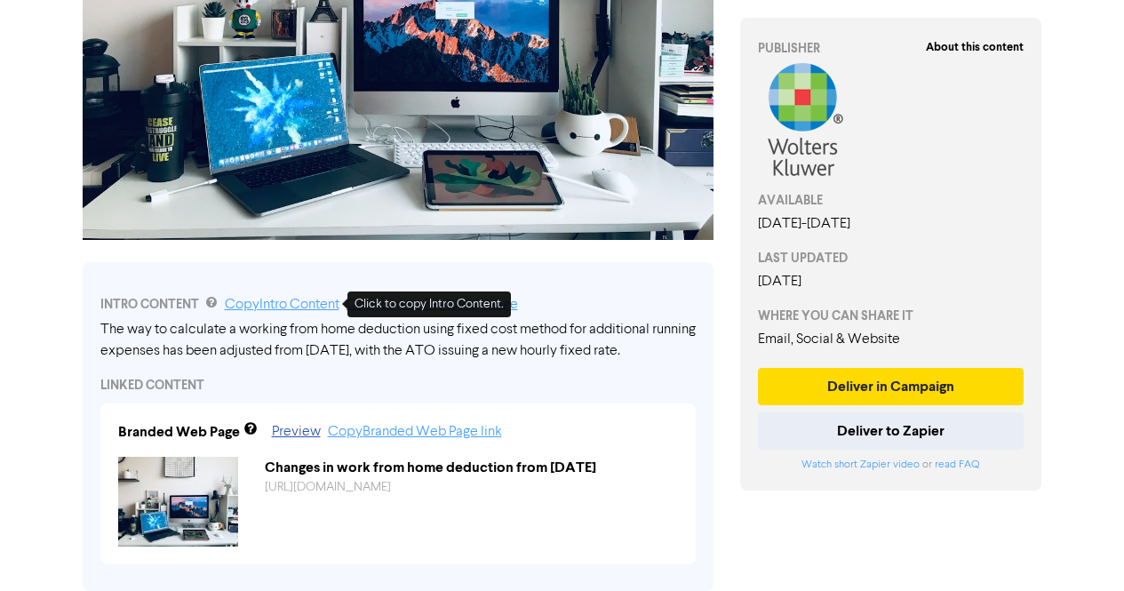
click at [307, 309] on link "Copy Intro Content" at bounding box center [282, 305] width 115 height 14
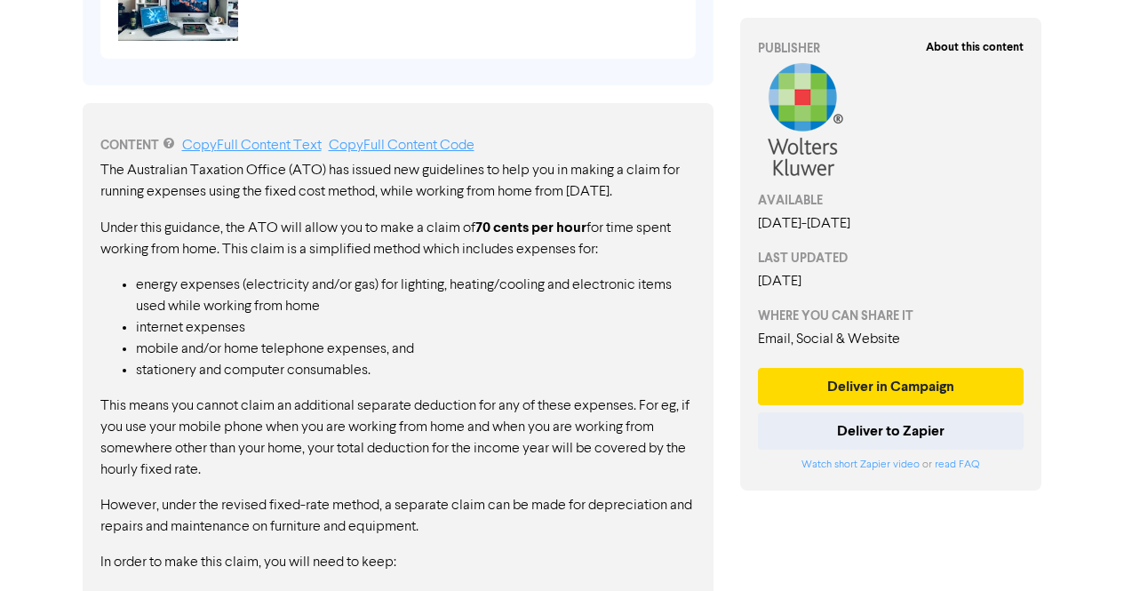
scroll to position [887, 0]
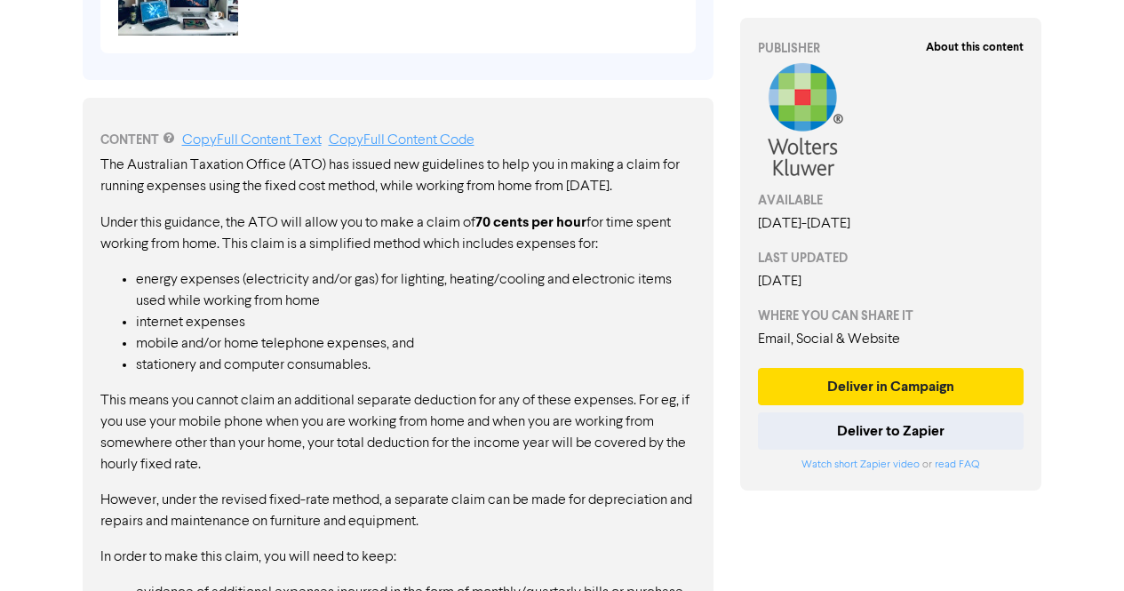
drag, startPoint x: 372, startPoint y: 377, endPoint x: 53, endPoint y: 244, distance: 345.3
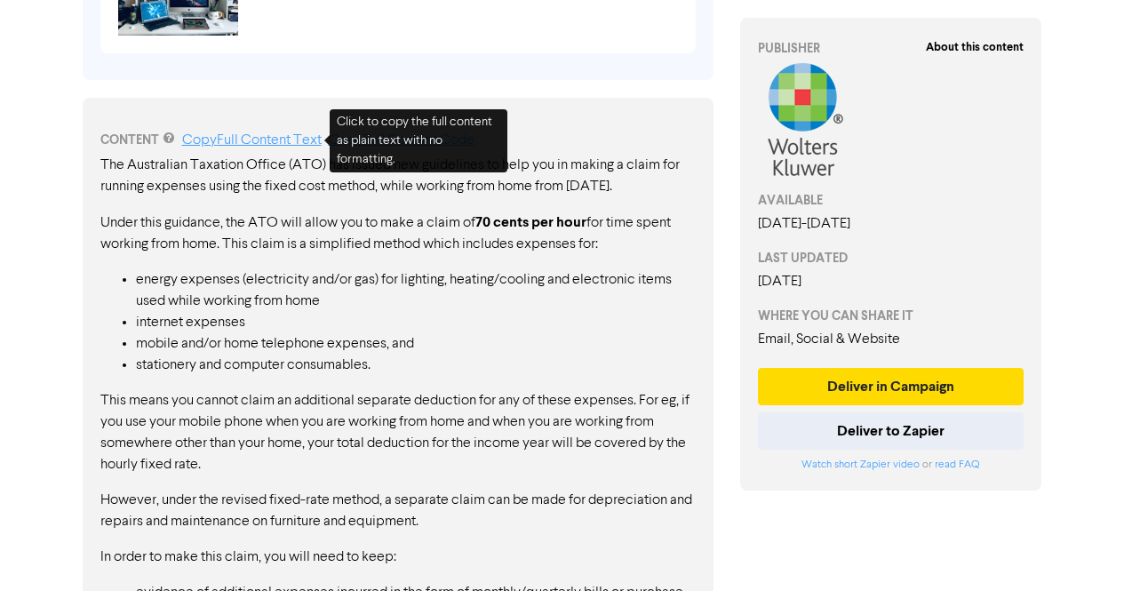
click at [280, 142] on link "Copy Full Content Text" at bounding box center [251, 140] width 139 height 14
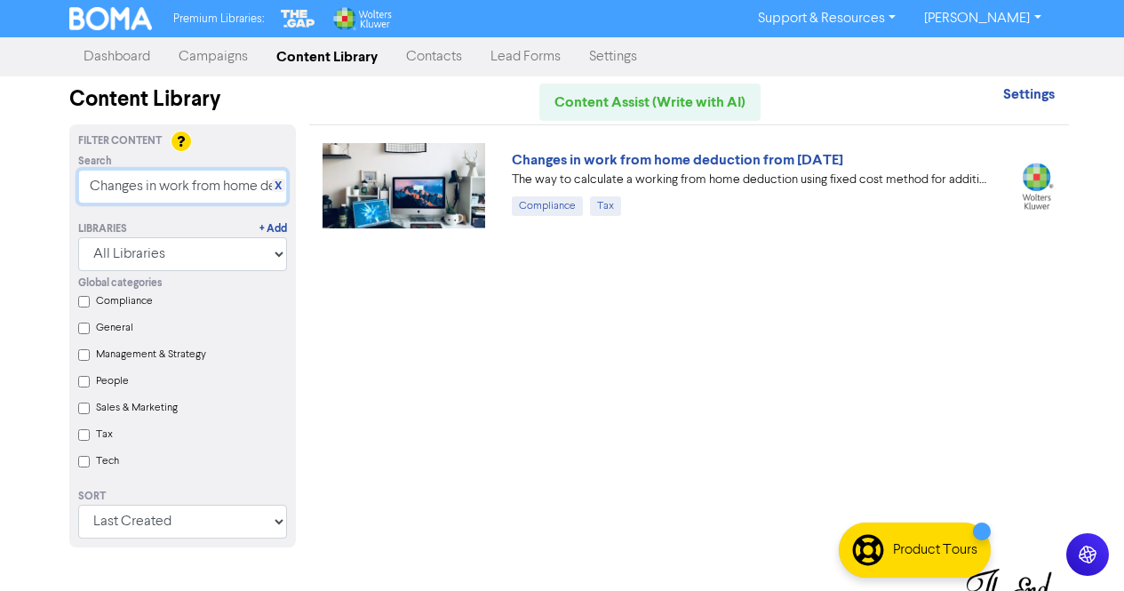
click at [86, 190] on input "Changes in work from home deduction from [DATE]" at bounding box center [182, 187] width 209 height 34
paste input "- Proposed measure to remove tax concessions for large superannuation balances"
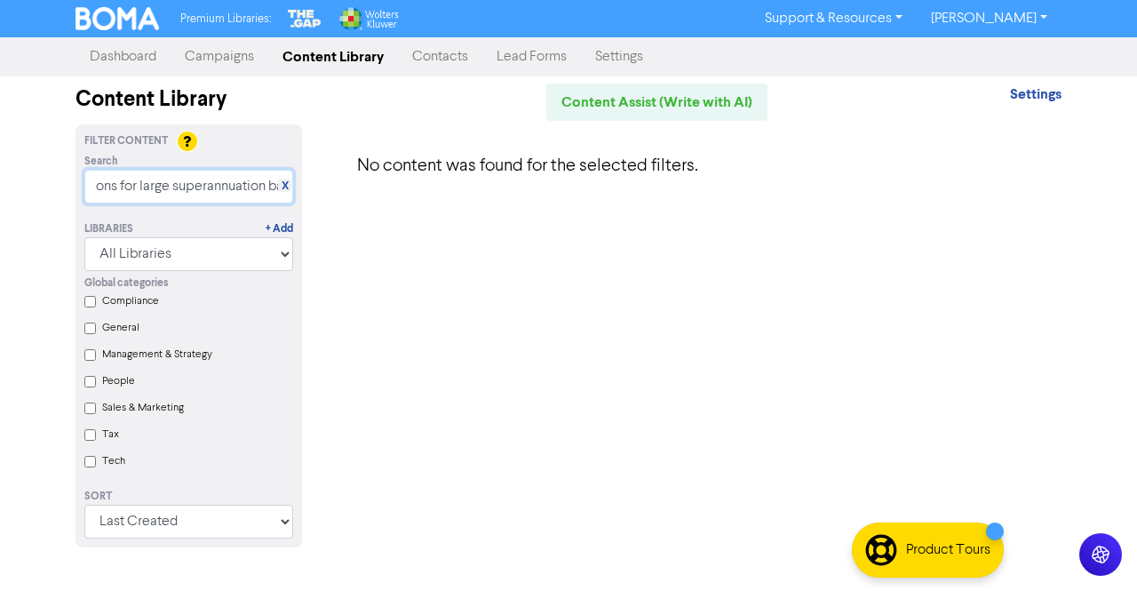
scroll to position [0, 303]
drag, startPoint x: 92, startPoint y: 185, endPoint x: 0, endPoint y: 176, distance: 92.8
click at [0, 176] on div "Premium Libraries: Support & Resources Video Tutorials FAQ & Guides Marketing E…" at bounding box center [568, 295] width 1137 height 591
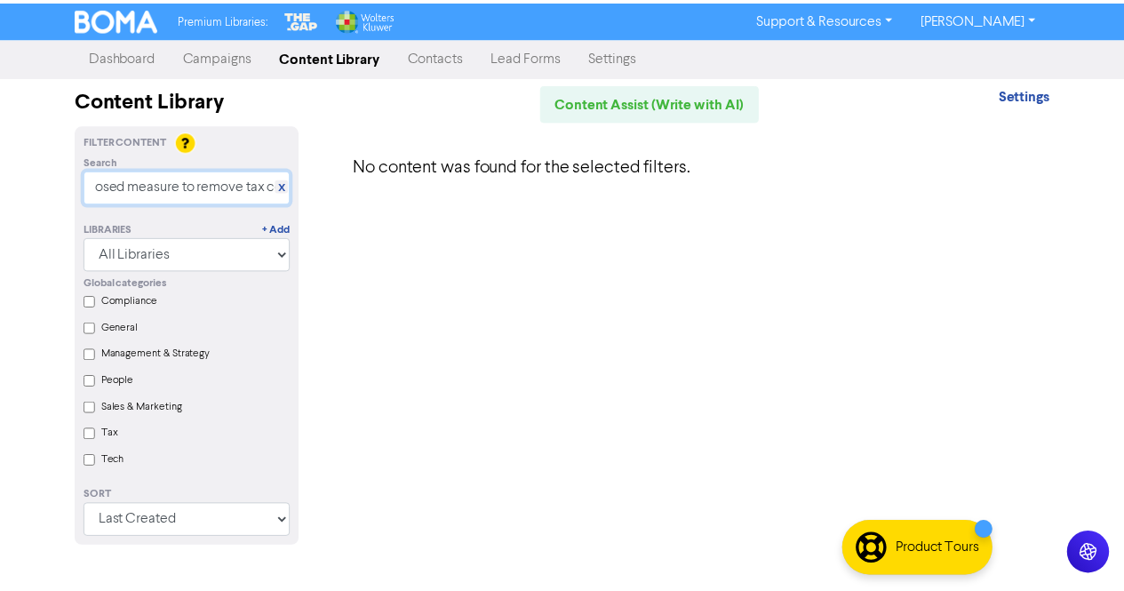
scroll to position [0, 0]
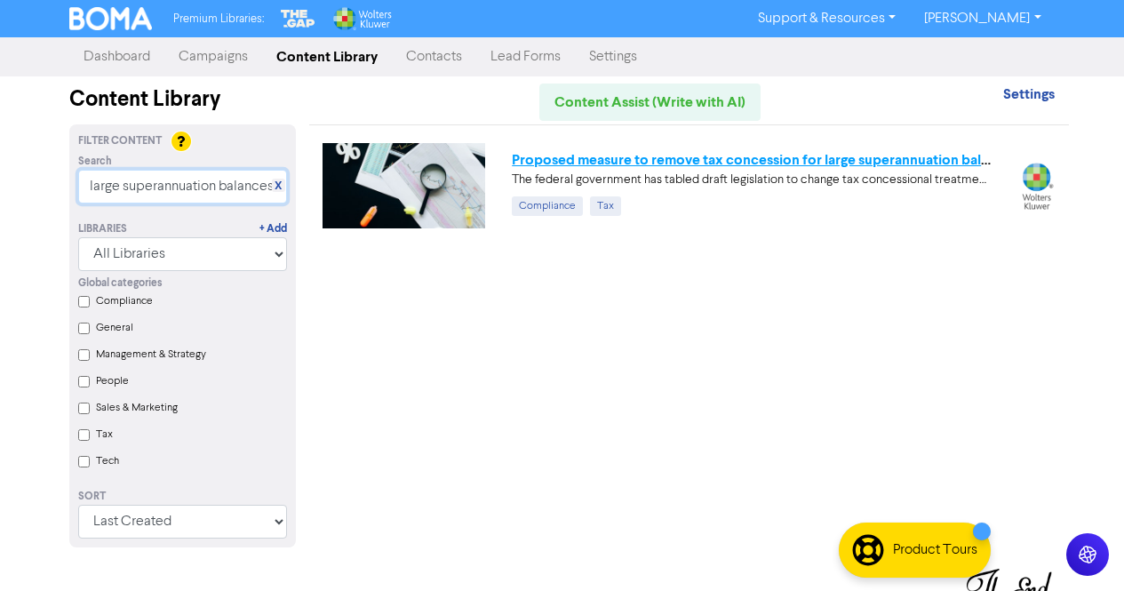
type input "large superannuation balances"
click at [856, 161] on link "Proposed measure to remove tax concession for large superannuation balances rem…" at bounding box center [823, 160] width 623 height 18
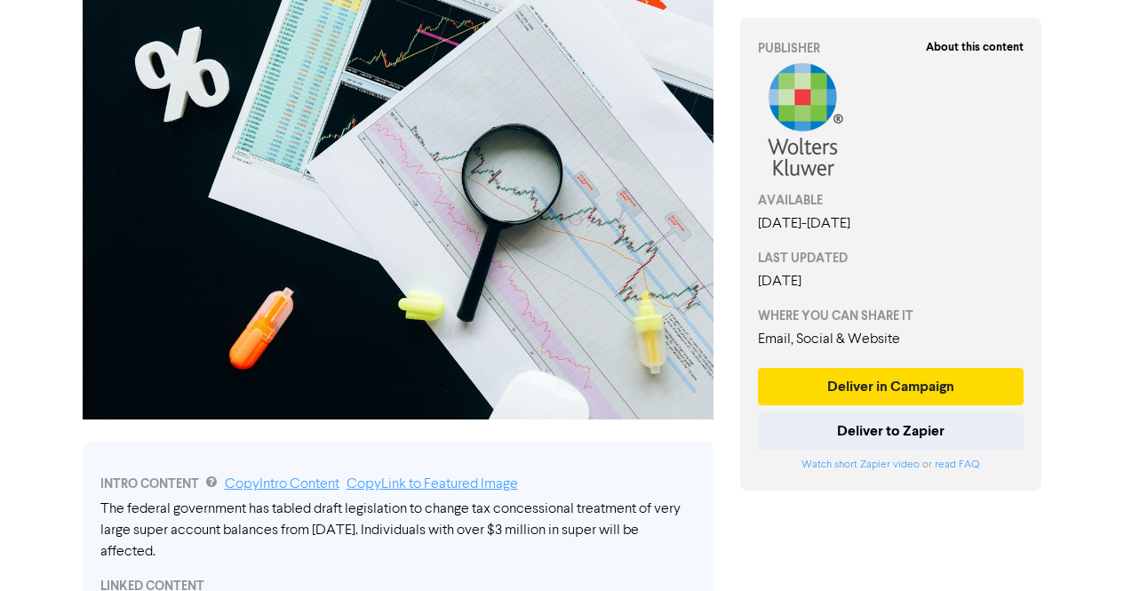
scroll to position [173, 0]
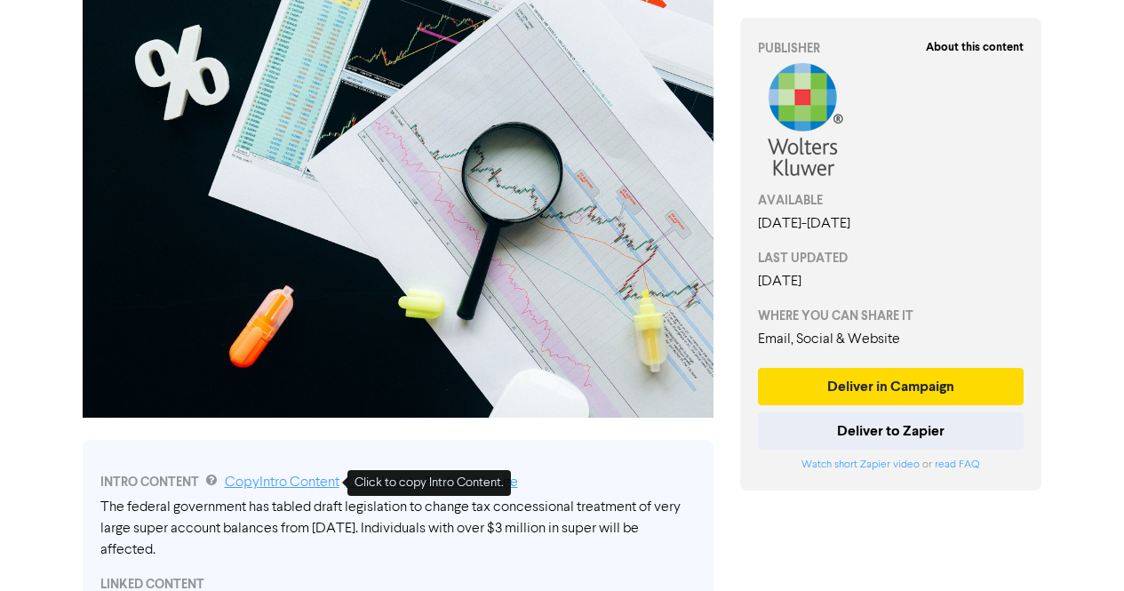
click at [301, 489] on link "Copy Intro Content" at bounding box center [282, 482] width 115 height 14
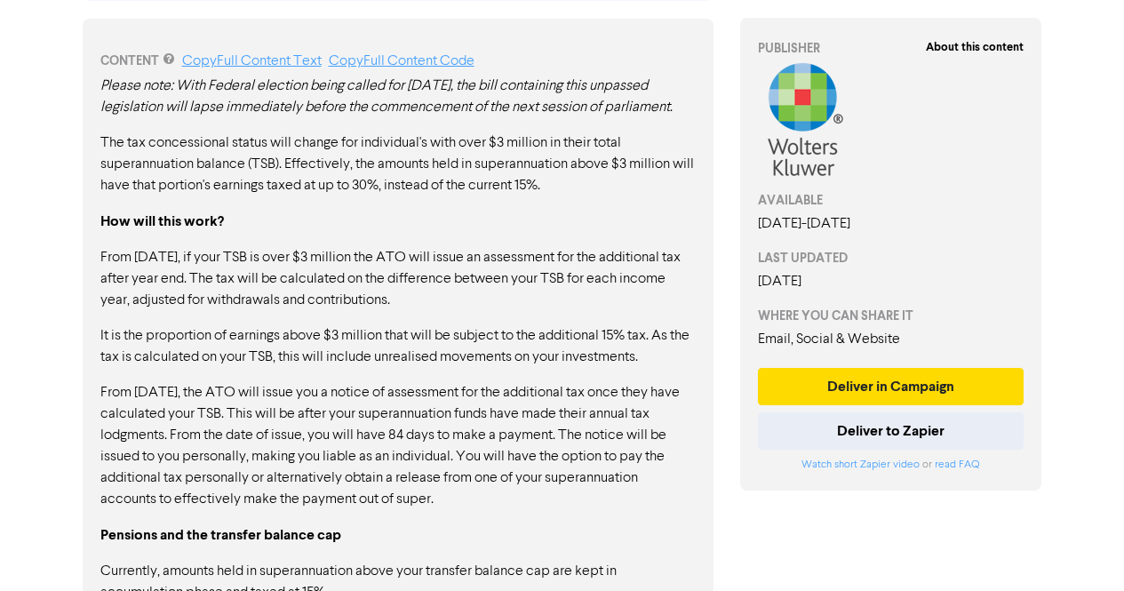
scroll to position [954, 0]
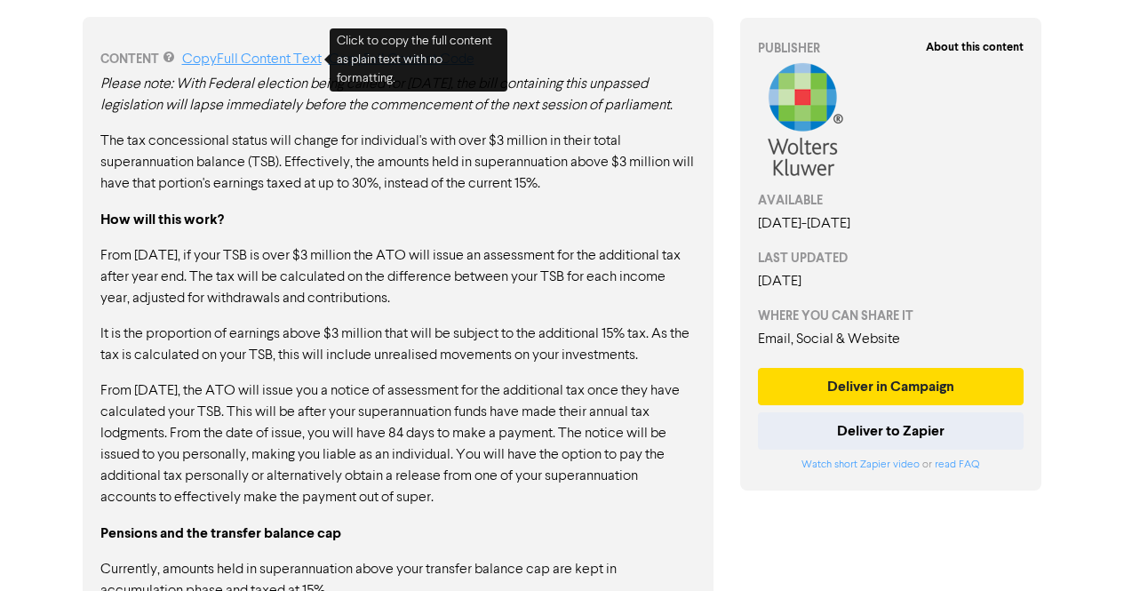
click at [287, 62] on link "Copy Full Content Text" at bounding box center [251, 59] width 139 height 14
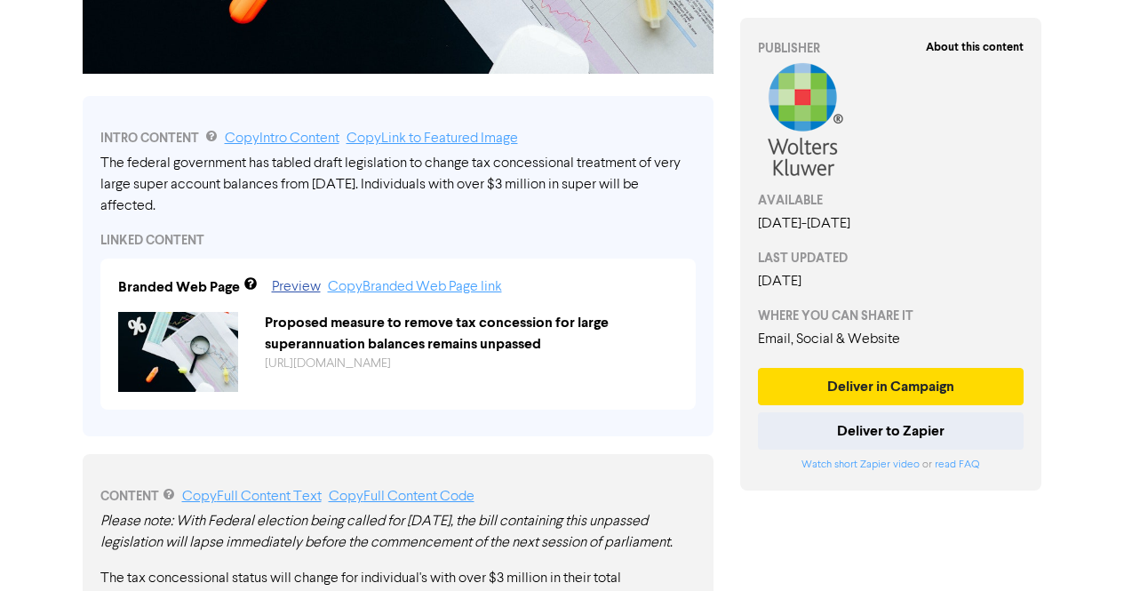
scroll to position [494, 0]
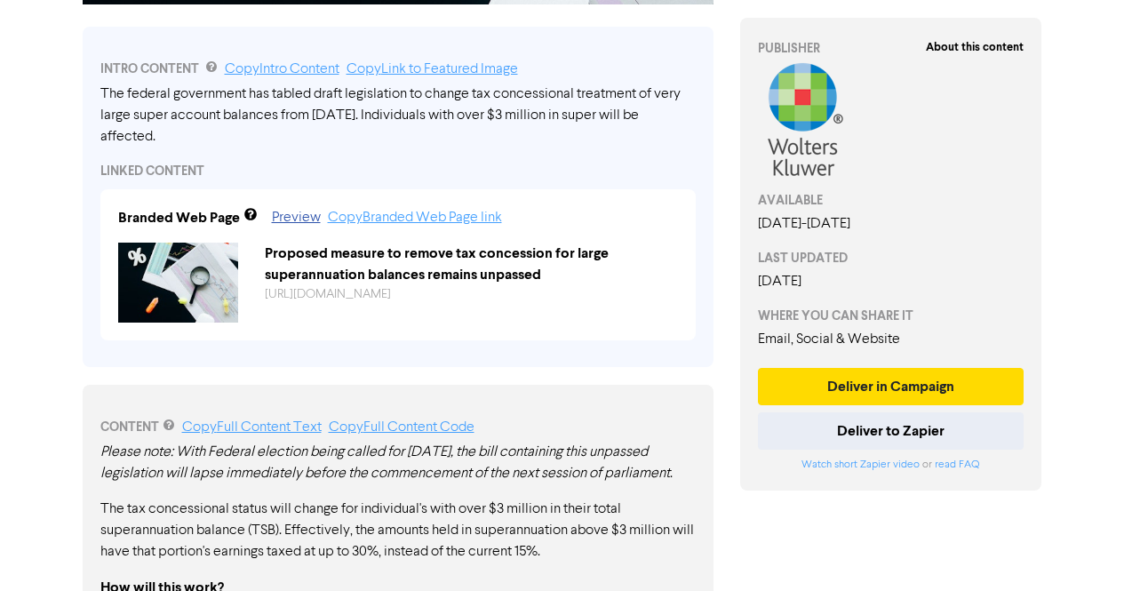
scroll to position [578, 0]
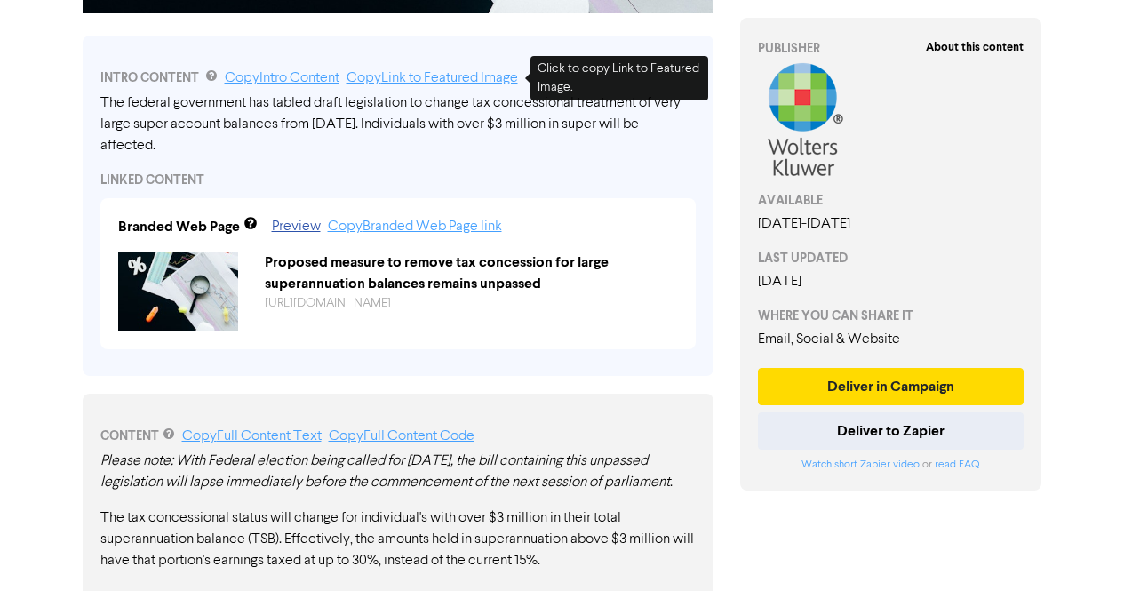
click at [447, 81] on link "Copy Link to Featured Image" at bounding box center [432, 78] width 171 height 14
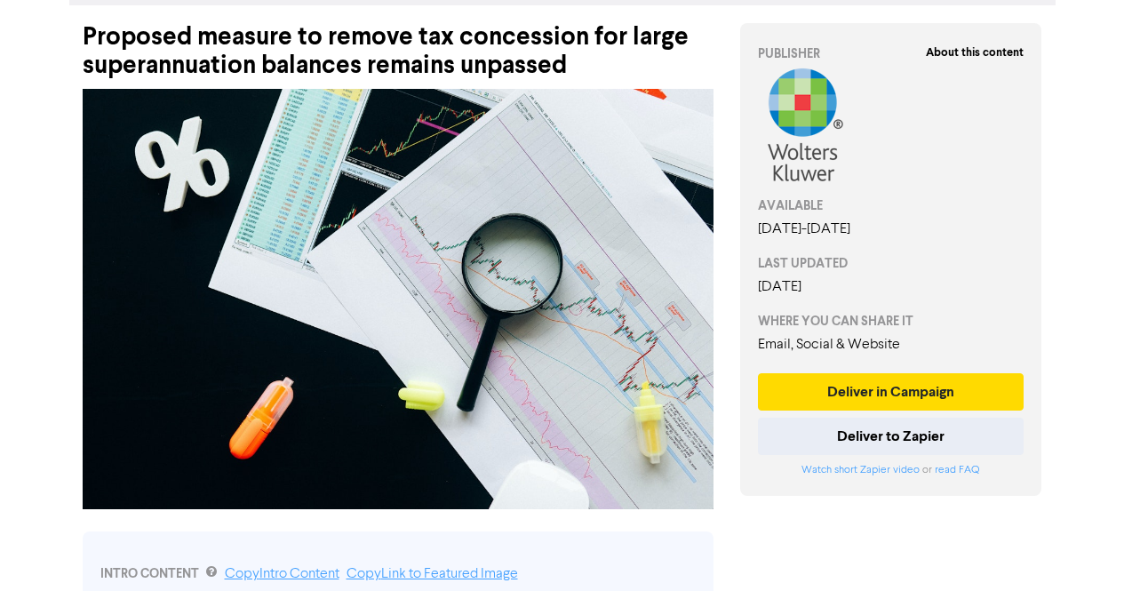
scroll to position [84, 0]
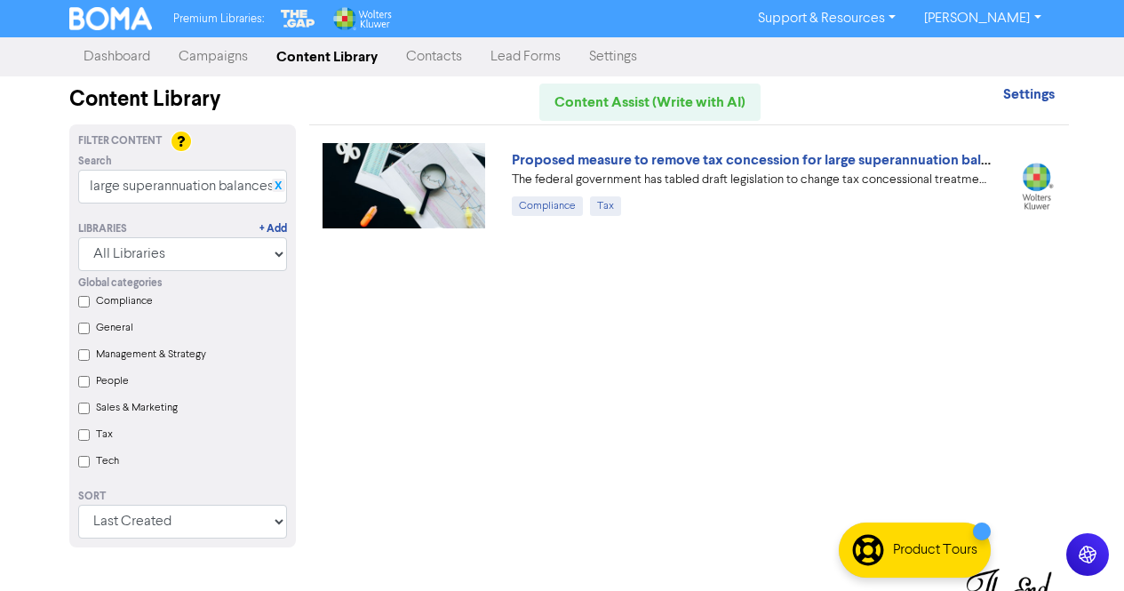
click at [277, 186] on link "X" at bounding box center [278, 185] width 7 height 13
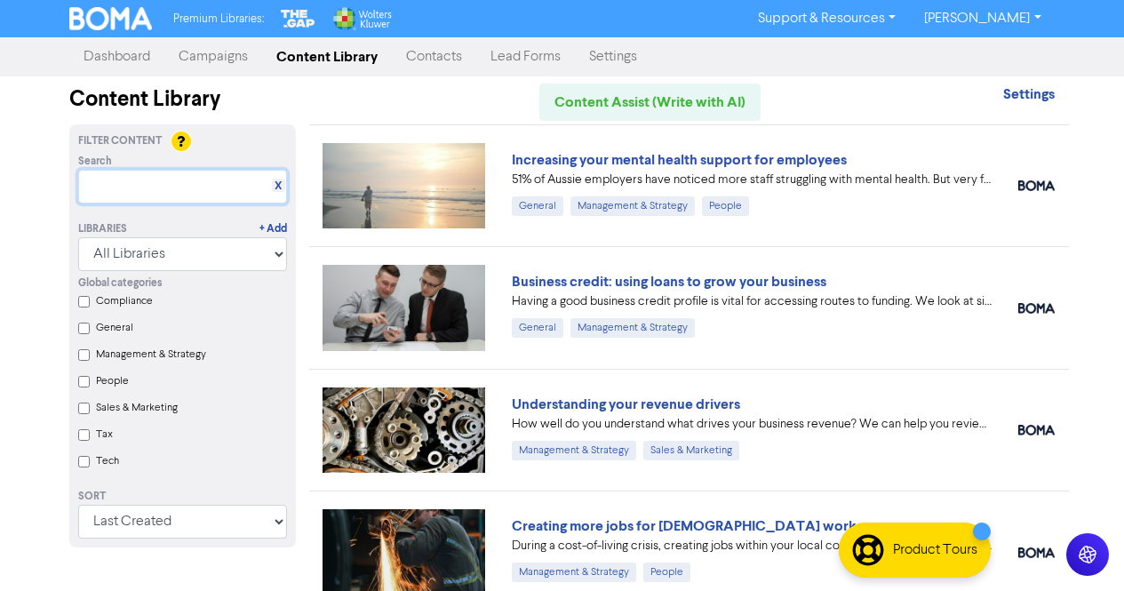
click at [136, 185] on input "text" at bounding box center [182, 187] width 209 height 34
paste input "- ATO expands data matching programs for rental properties"
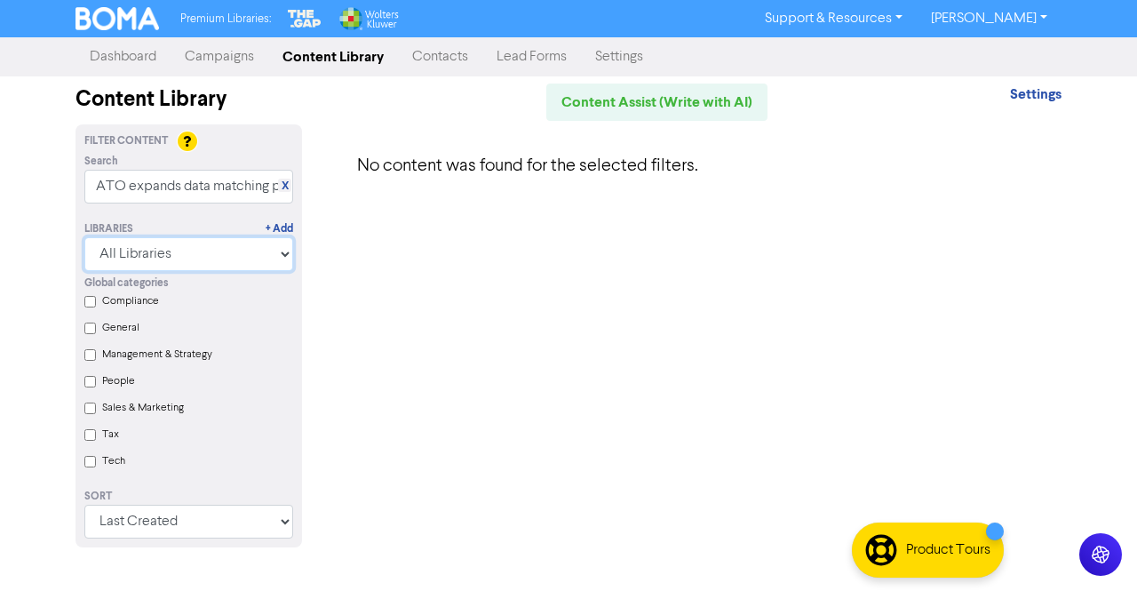
drag, startPoint x: 136, startPoint y: 238, endPoint x: 0, endPoint y: 211, distance: 138.5
click at [0, 211] on div "Premium Libraries: Support & Resources Video Tutorials FAQ & Guides Marketing E…" at bounding box center [568, 295] width 1137 height 591
click at [275, 185] on input "ATO expands data matching programs for rental properties" at bounding box center [188, 187] width 209 height 34
drag, startPoint x: 165, startPoint y: 182, endPoint x: 0, endPoint y: 161, distance: 166.6
click at [0, 161] on div "Premium Libraries: Support & Resources Video Tutorials FAQ & Guides Marketing E…" at bounding box center [568, 295] width 1137 height 591
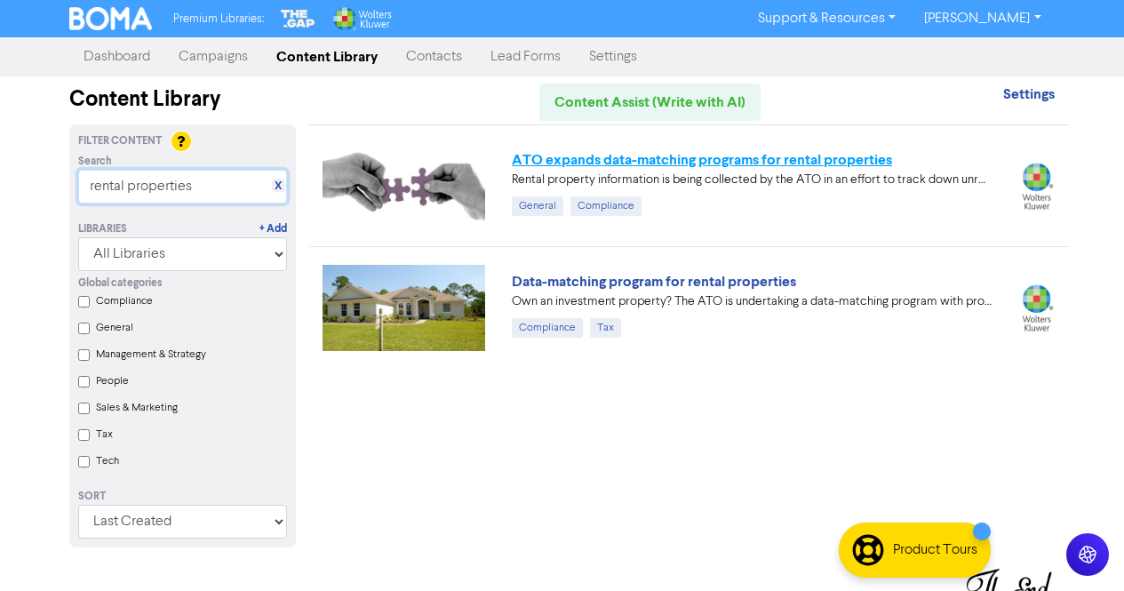
type input "rental properties"
click at [641, 164] on link "ATO expands data-matching programs for rental properties" at bounding box center [702, 160] width 380 height 18
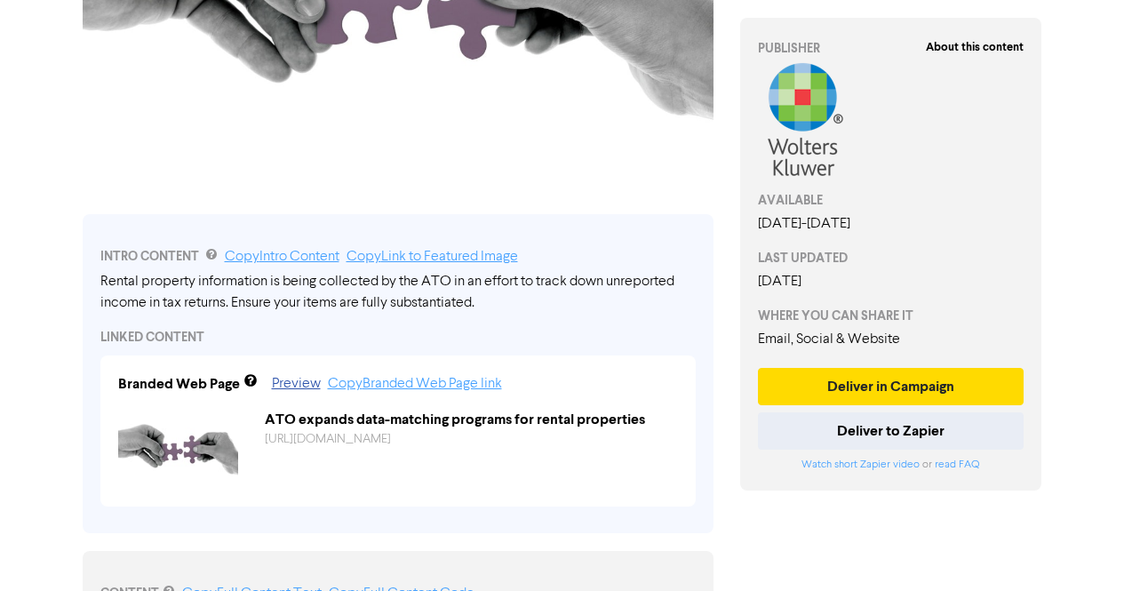
scroll to position [412, 0]
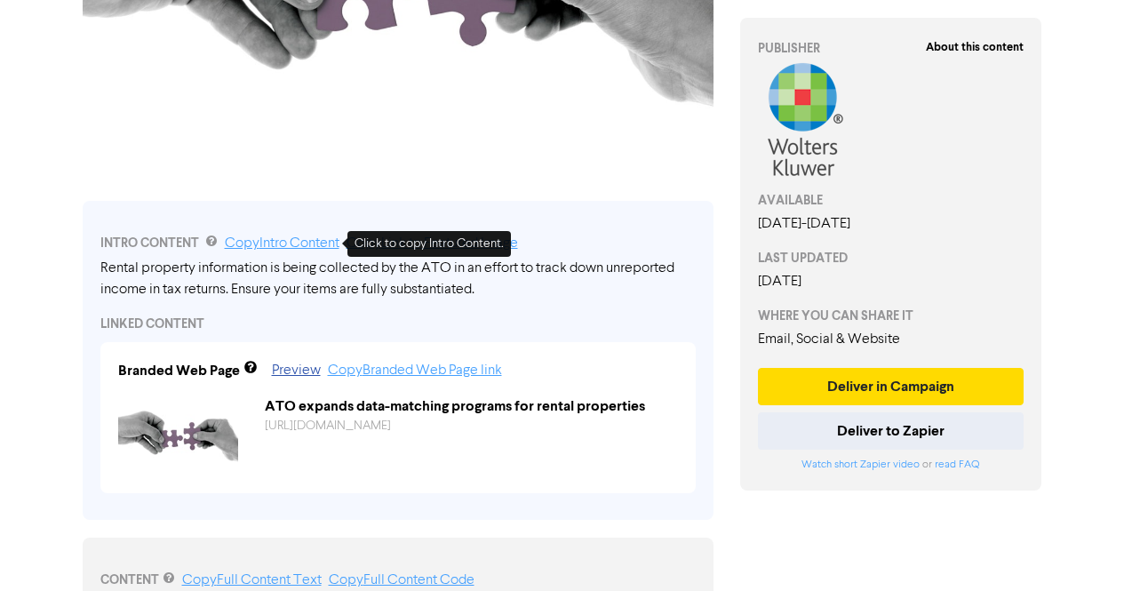
click at [314, 241] on link "Copy Intro Content" at bounding box center [282, 243] width 115 height 14
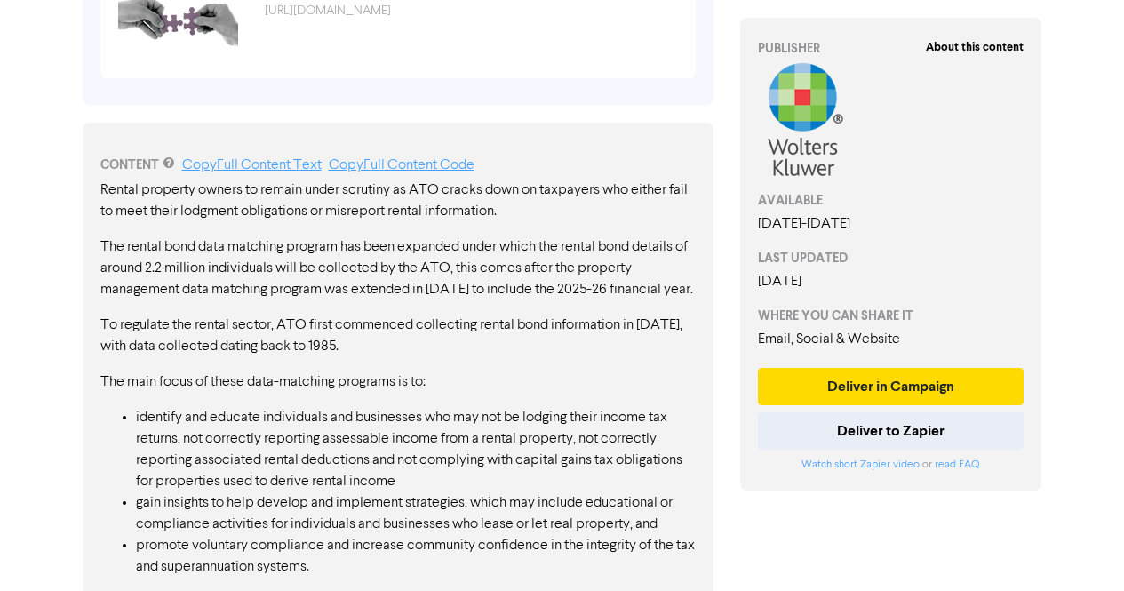
scroll to position [924, 0]
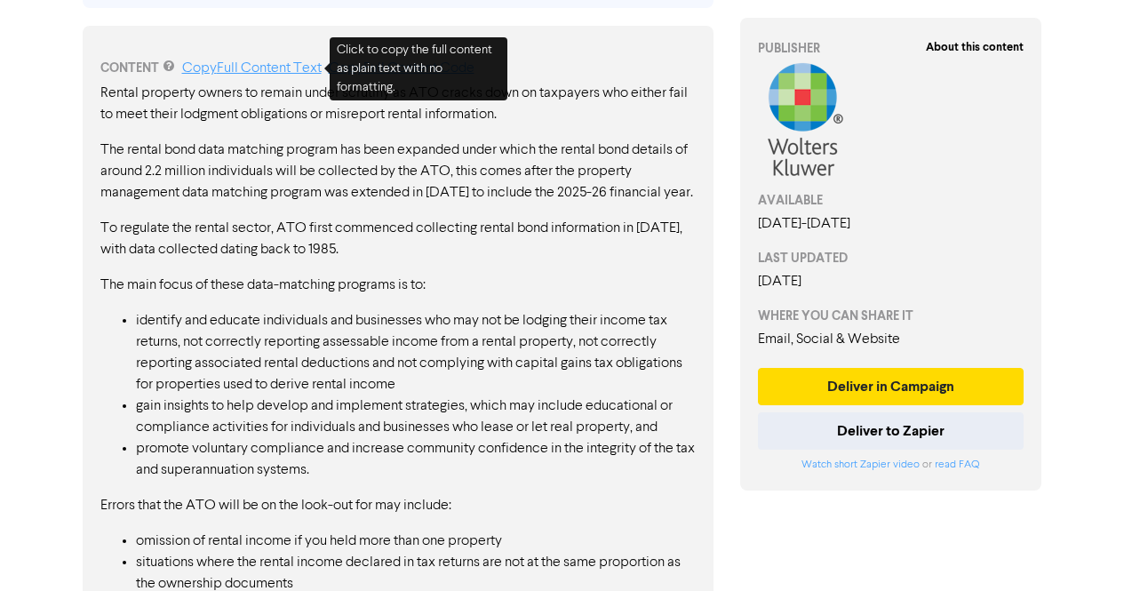
click at [294, 71] on link "Copy Full Content Text" at bounding box center [251, 68] width 139 height 14
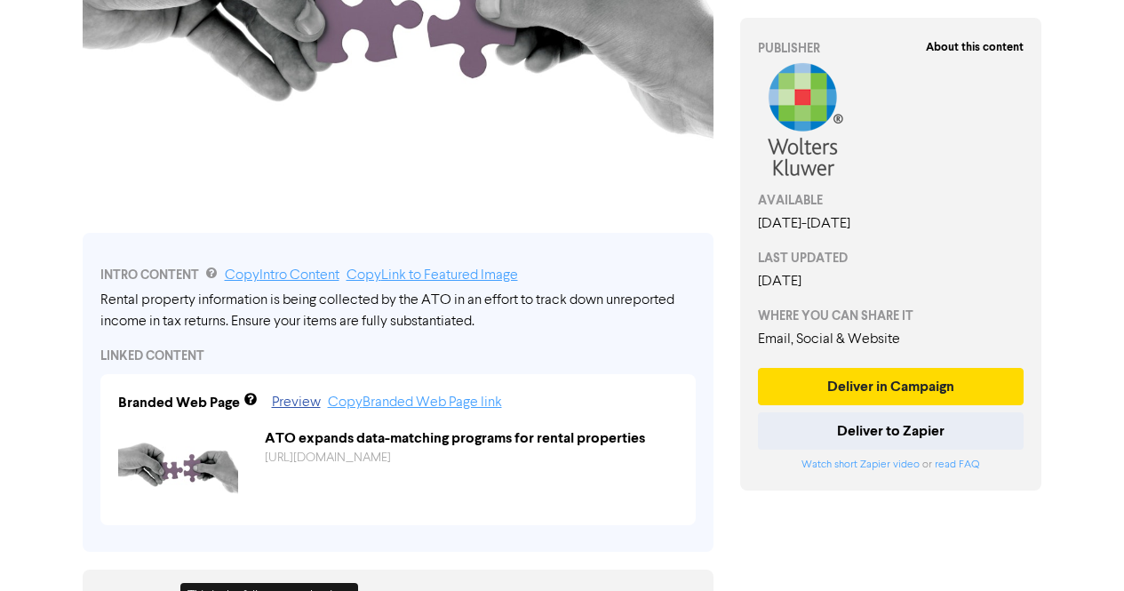
scroll to position [379, 0]
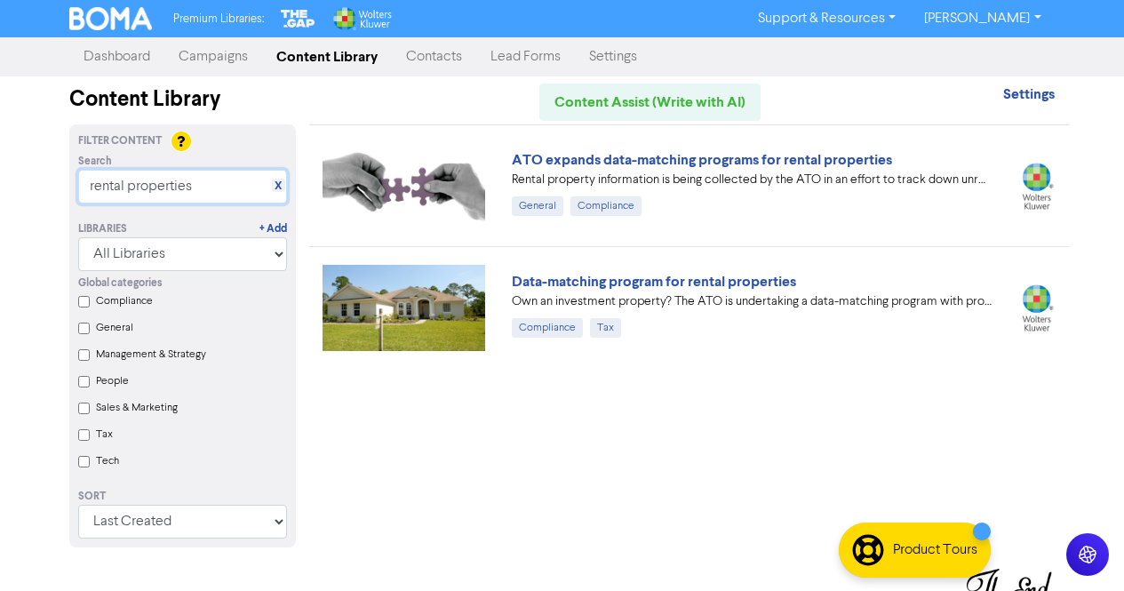
click at [284, 189] on input "rental properties" at bounding box center [182, 187] width 209 height 34
click at [277, 189] on link "X" at bounding box center [278, 185] width 7 height 13
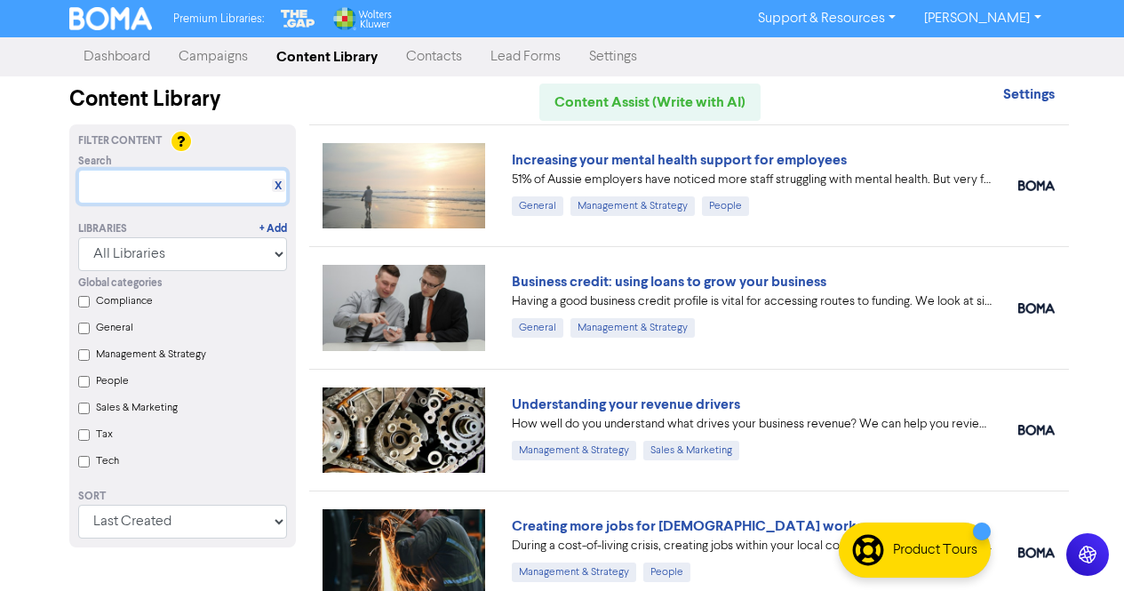
paste input "- Lifestyle assets data matching program"
click at [195, 259] on select "All Libraries BOMA Other Partners The Gap Wolters Kluwer CCH Premium Xero" at bounding box center [182, 254] width 209 height 34
click at [214, 181] on input "Lifestyle assets data matching program" at bounding box center [182, 187] width 209 height 34
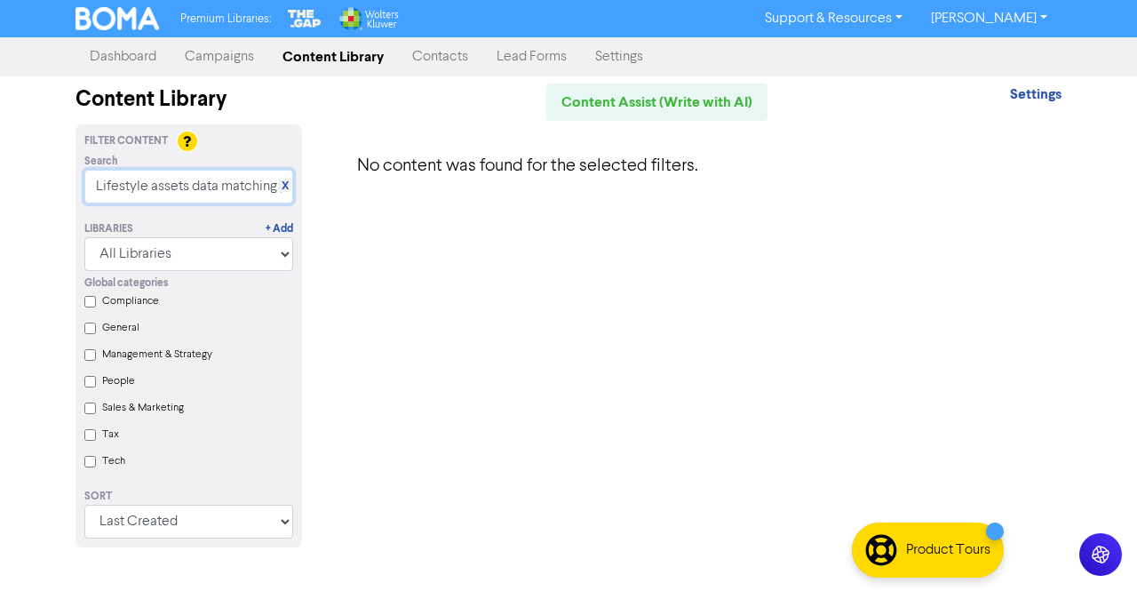
drag, startPoint x: 97, startPoint y: 188, endPoint x: 17, endPoint y: 182, distance: 80.2
click at [17, 182] on div "Premium Libraries: Support & Resources Video Tutorials FAQ & Guides Marketing E…" at bounding box center [568, 295] width 1137 height 591
drag, startPoint x: 132, startPoint y: 189, endPoint x: 0, endPoint y: 188, distance: 132.4
click at [0, 188] on div "Premium Libraries: Support & Resources Video Tutorials FAQ & Guides Marketing E…" at bounding box center [568, 295] width 1137 height 591
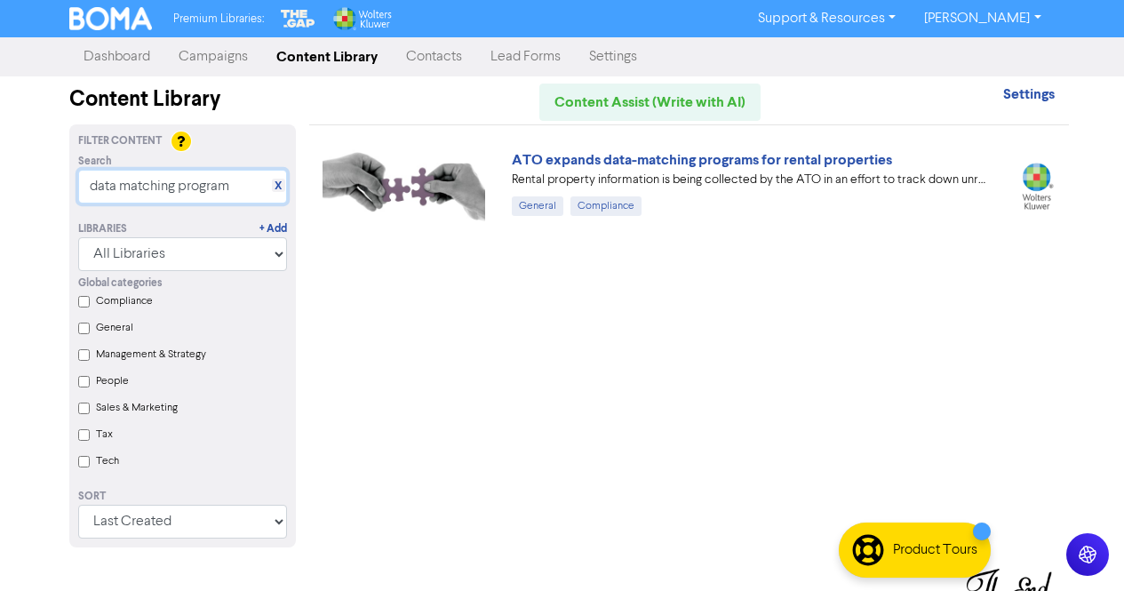
type input "data matching program"
click at [280, 185] on link "X" at bounding box center [278, 185] width 7 height 13
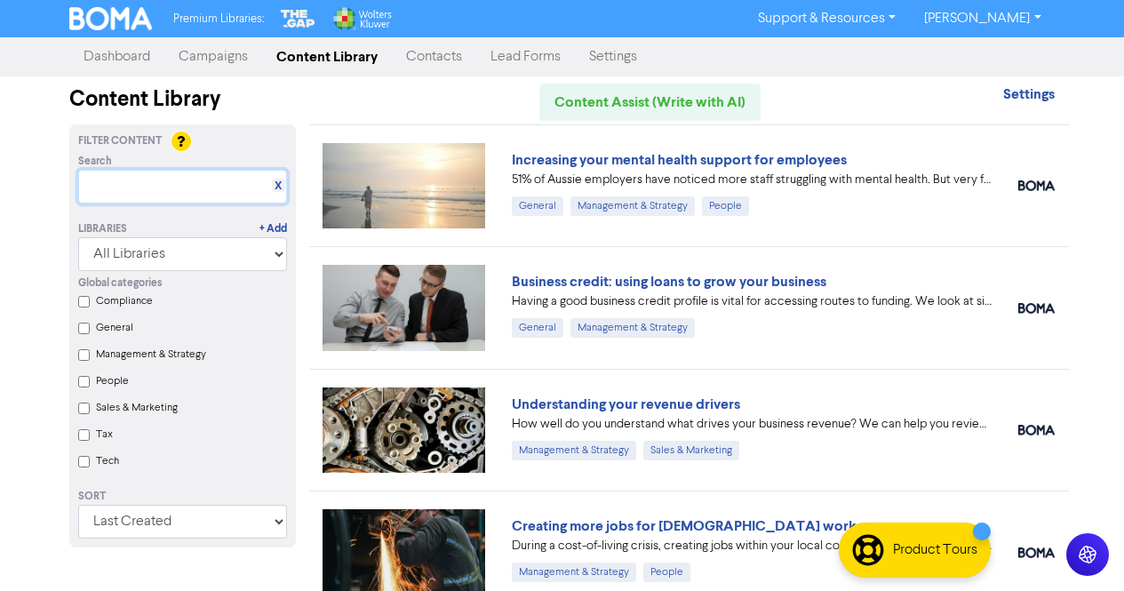
click at [204, 186] on input "text" at bounding box center [182, 187] width 209 height 34
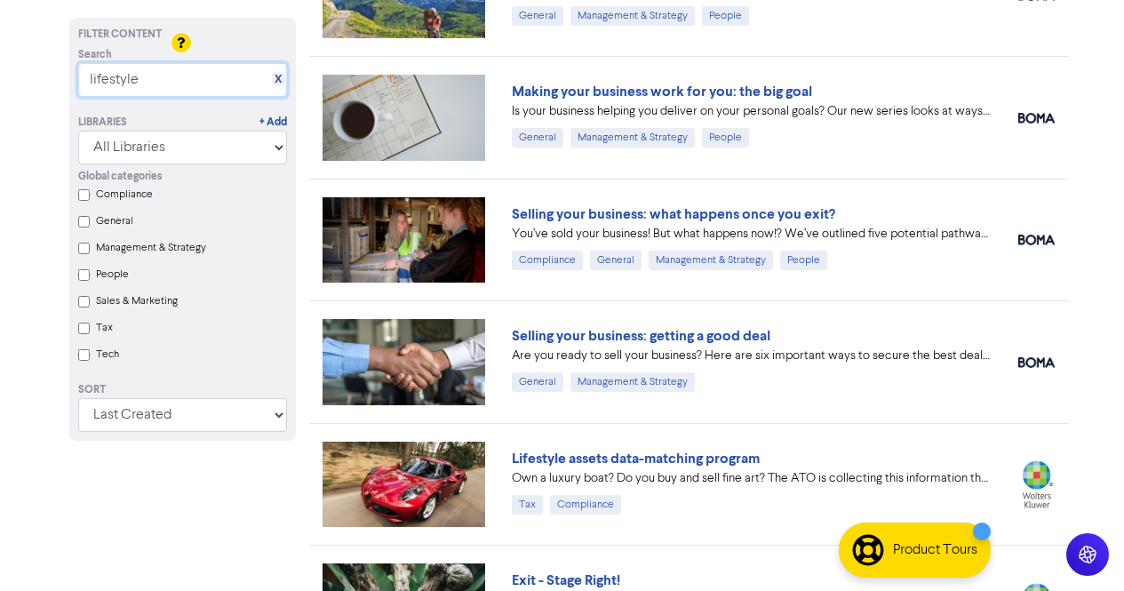
scroll to position [453, 0]
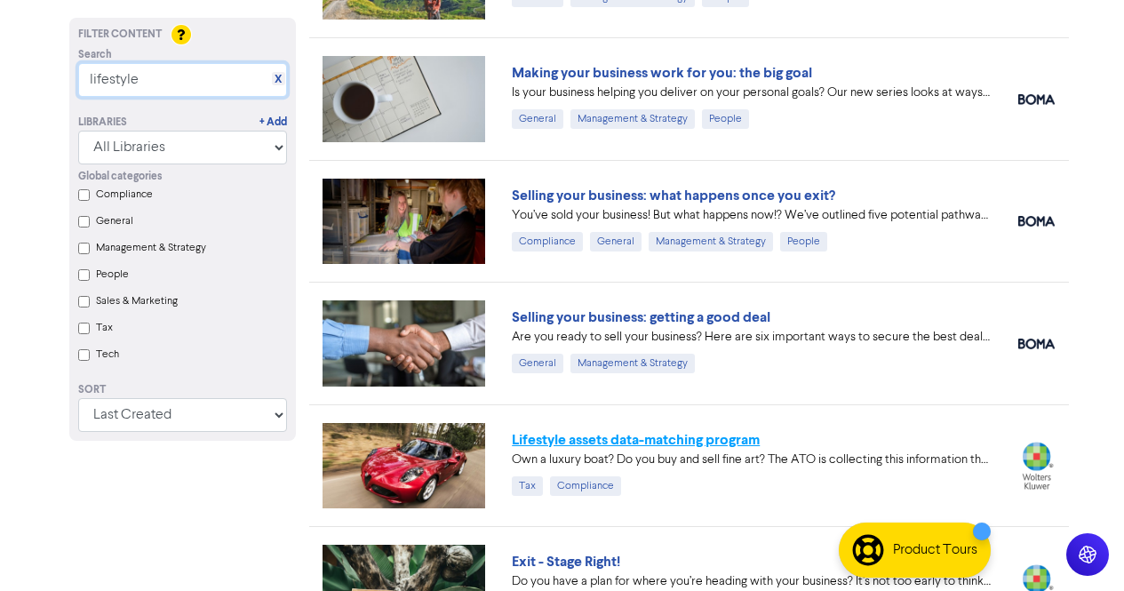
type input "lifestyle"
click at [716, 439] on link "Lifestyle assets data-matching program" at bounding box center [636, 440] width 248 height 18
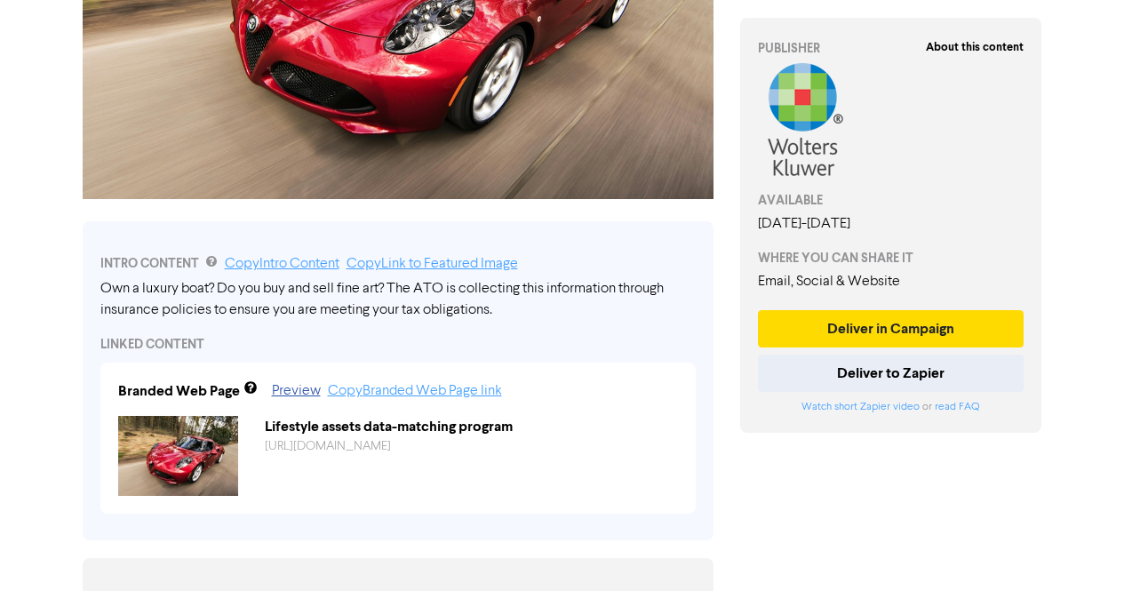
scroll to position [364, 0]
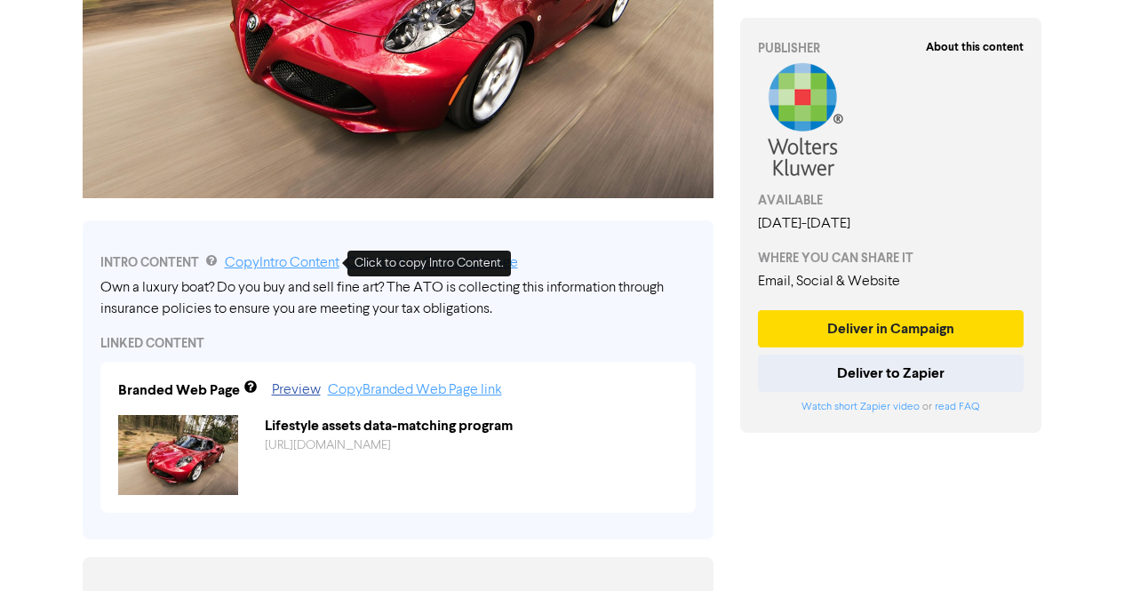
click at [294, 266] on link "Copy Intro Content" at bounding box center [282, 263] width 115 height 14
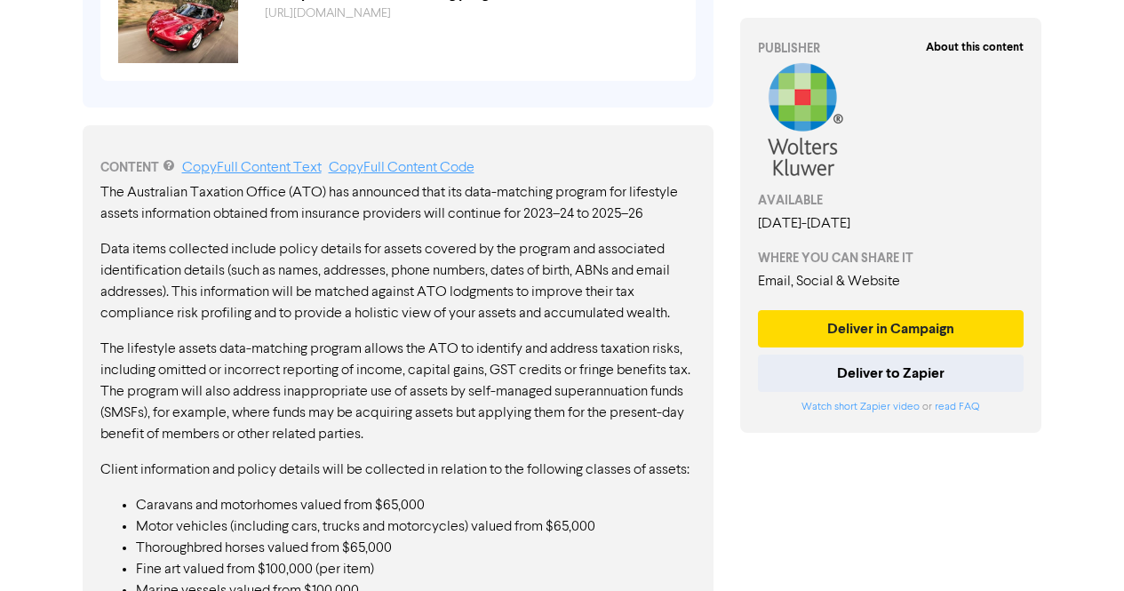
scroll to position [798, 0]
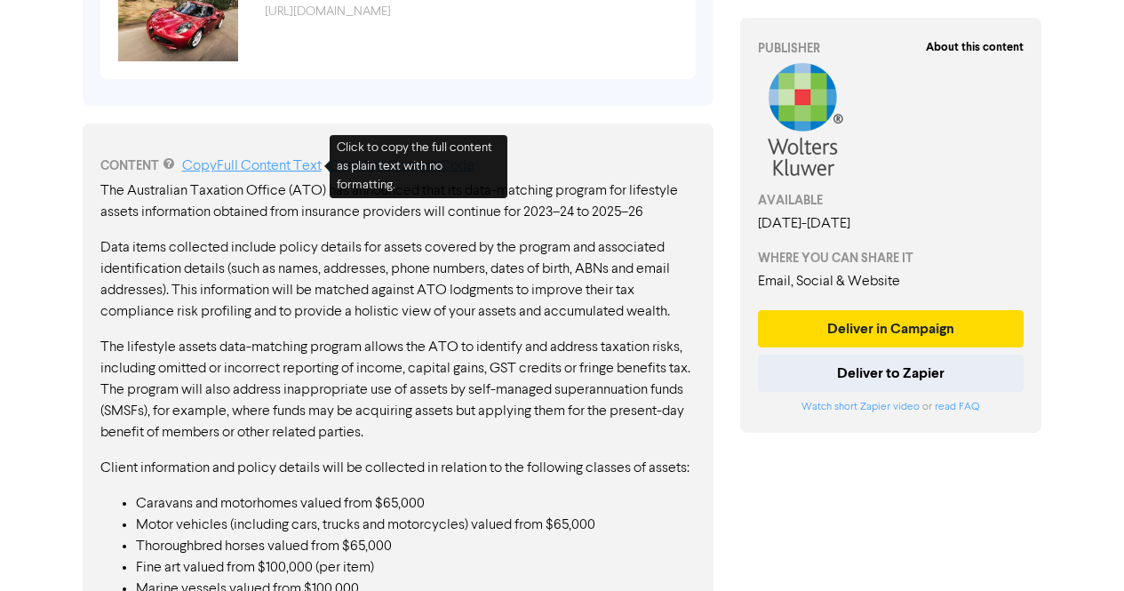
click at [299, 165] on link "Copy Full Content Text" at bounding box center [251, 166] width 139 height 14
